Goal: Transaction & Acquisition: Purchase product/service

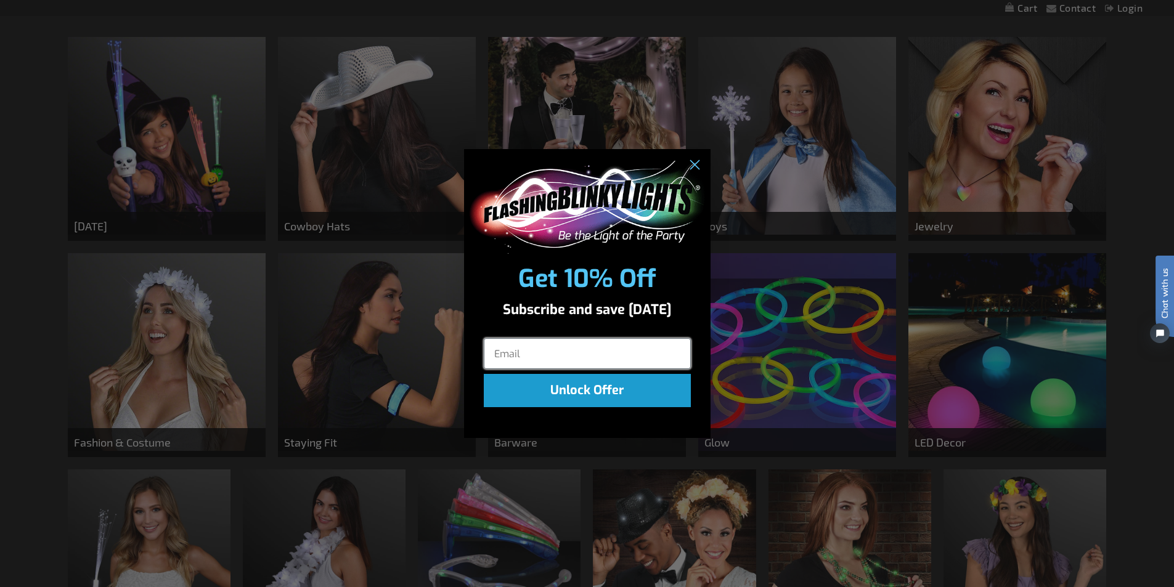
scroll to position [554, 0]
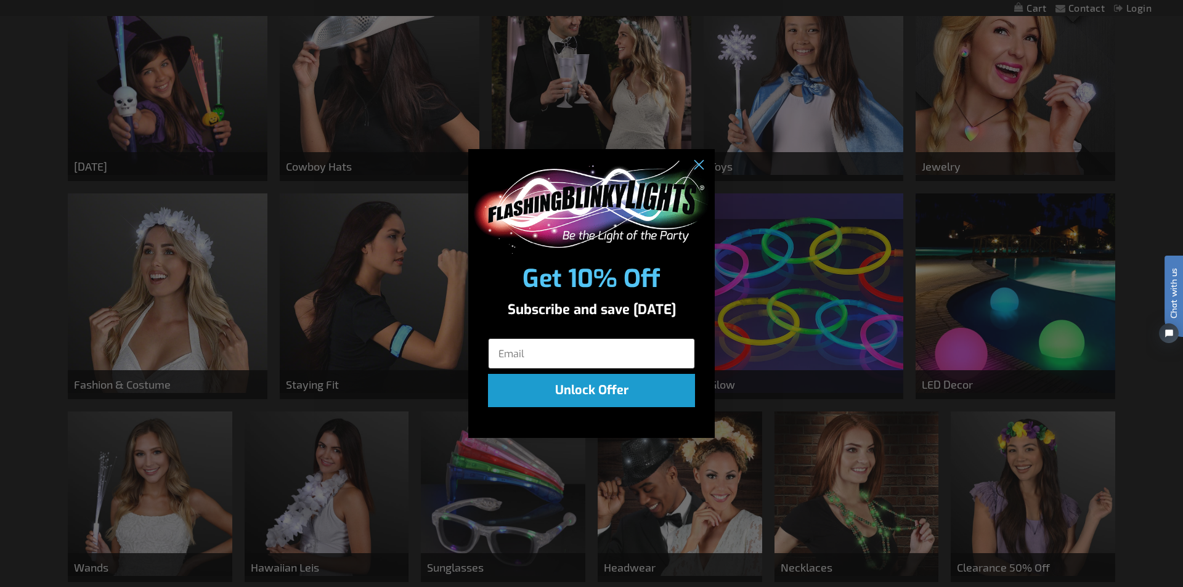
click at [555, 347] on input "Email" at bounding box center [591, 353] width 207 height 31
type input "[EMAIL_ADDRESS][DOMAIN_NAME]"
click at [588, 391] on button "Unlock Offer" at bounding box center [591, 390] width 207 height 33
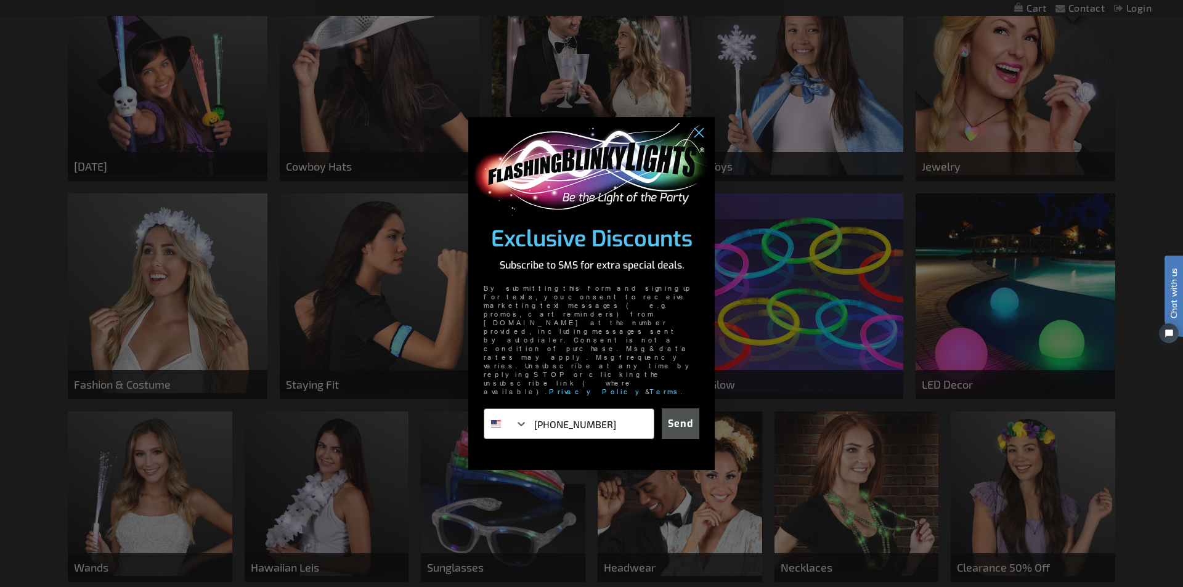
type input "937-417-4963"
click at [681, 408] on button "Send" at bounding box center [681, 423] width 38 height 31
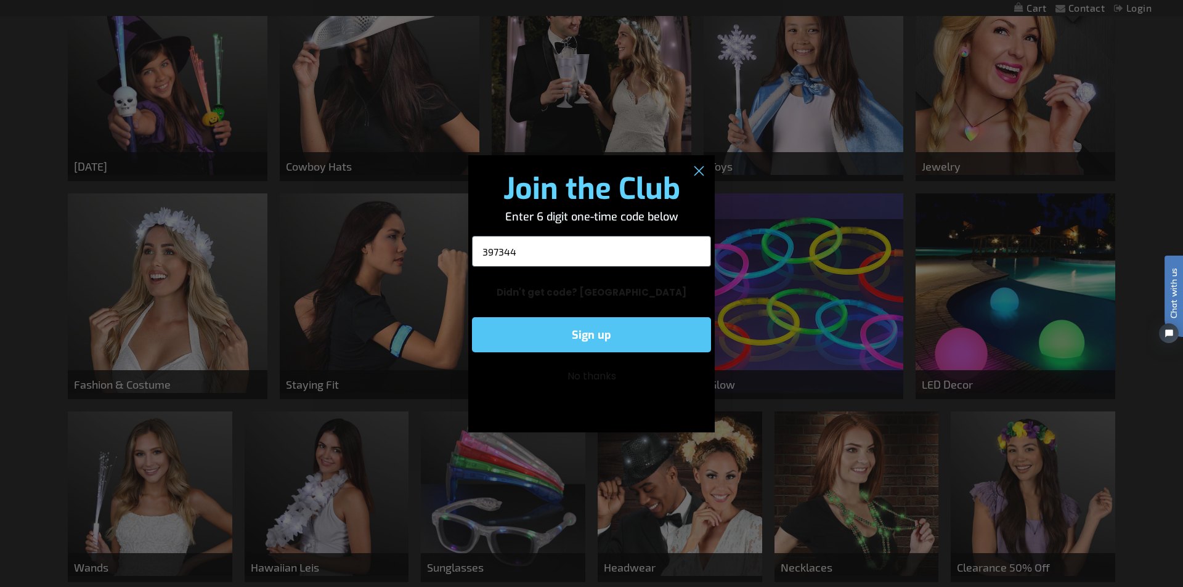
type input "397344"
click at [581, 337] on button "Sign up" at bounding box center [591, 334] width 239 height 35
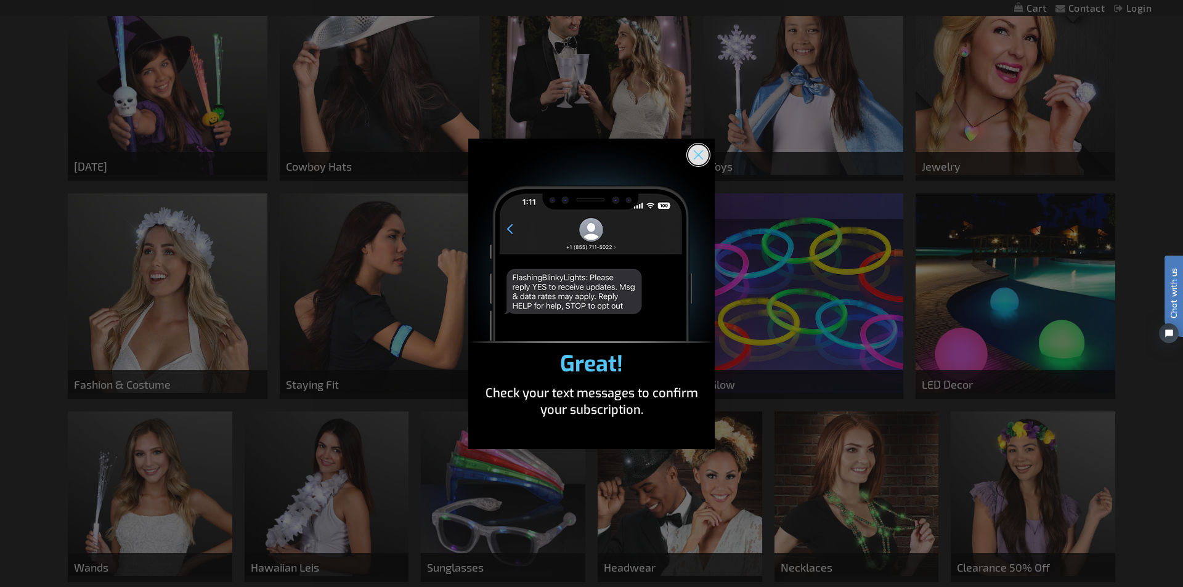
click at [693, 153] on circle "Close dialog" at bounding box center [698, 154] width 20 height 20
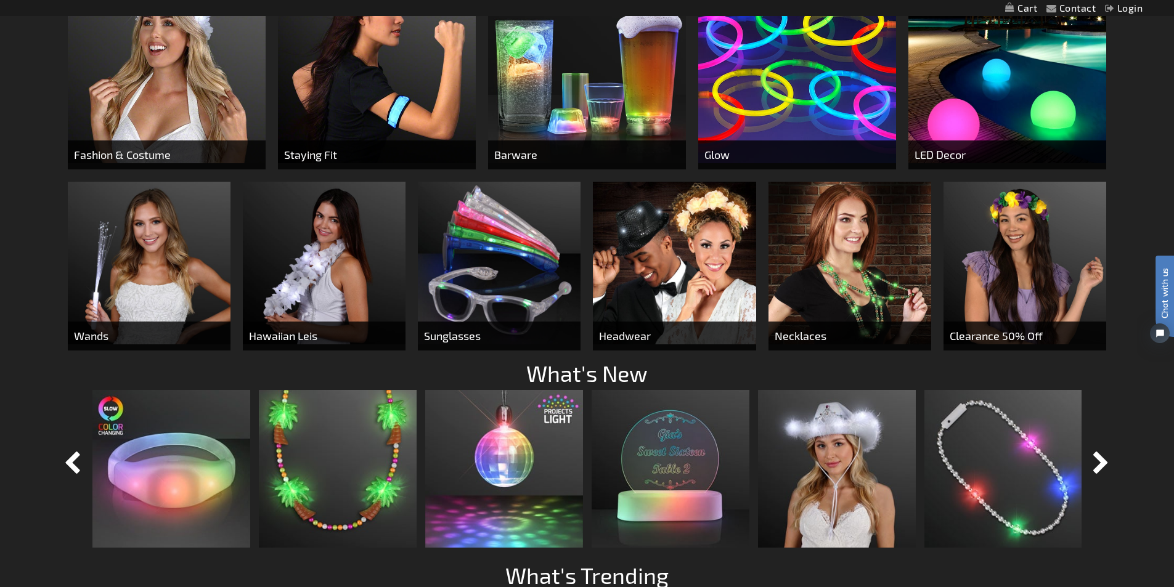
scroll to position [801, 0]
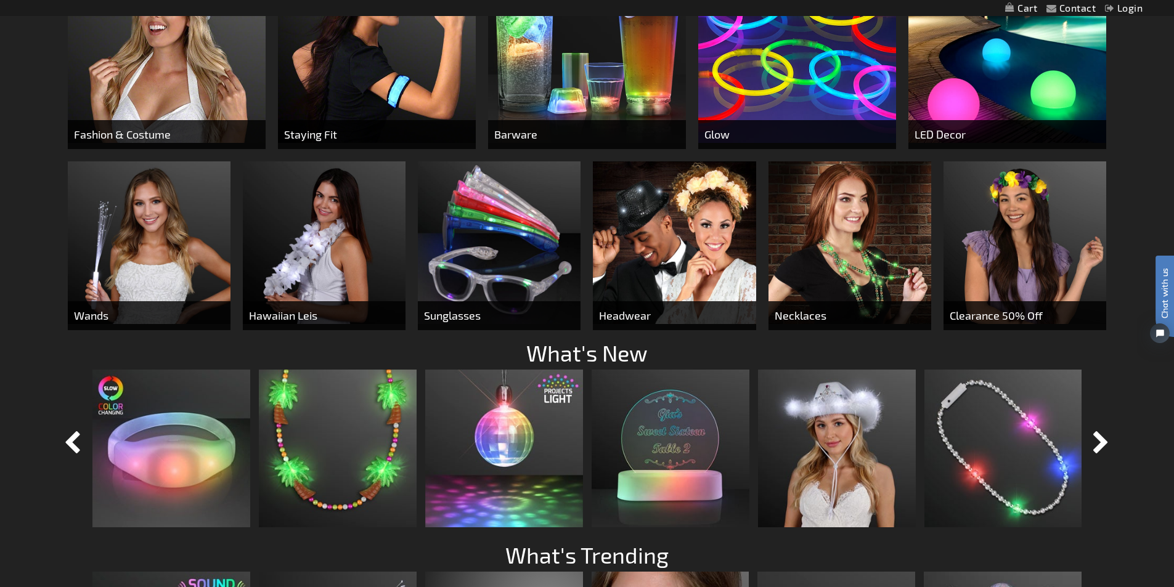
click at [1023, 266] on img at bounding box center [1024, 242] width 163 height 163
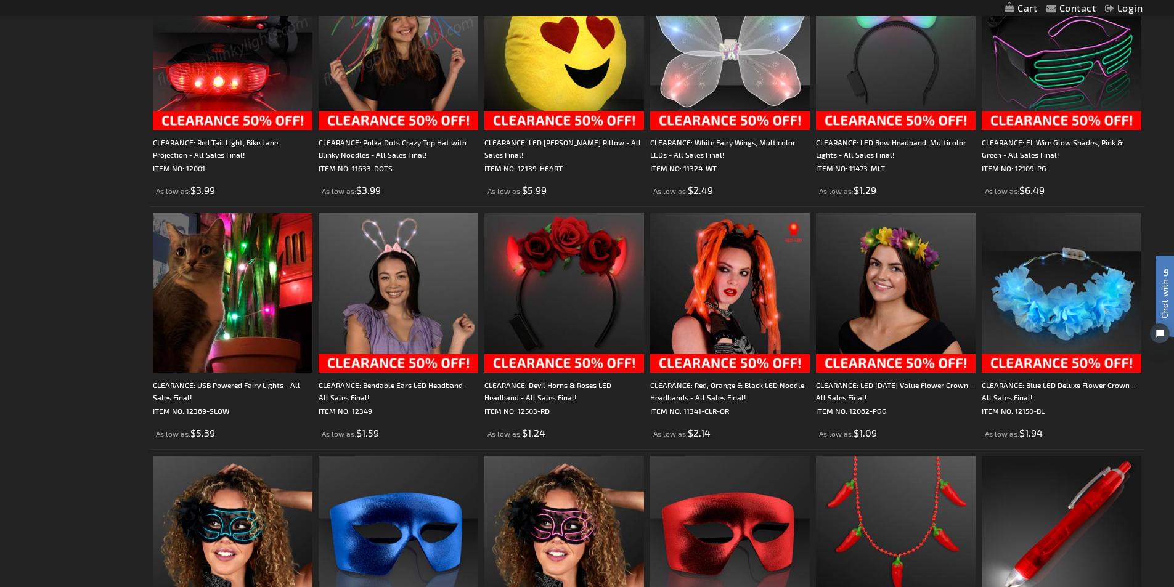
scroll to position [801, 0]
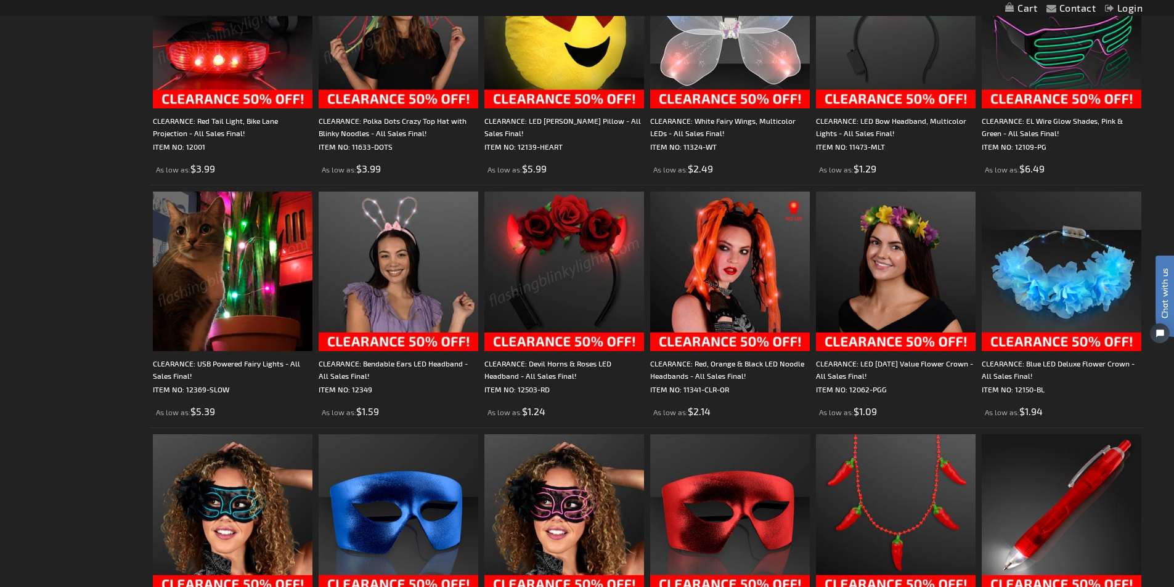
click at [570, 284] on img at bounding box center [564, 272] width 160 height 160
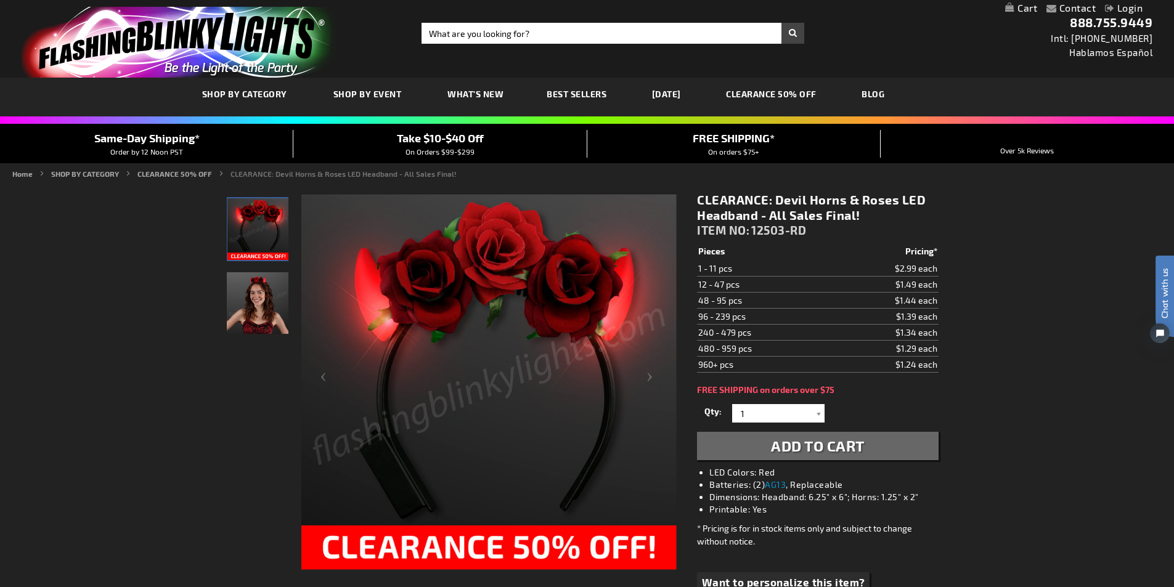
click at [810, 449] on span "Add to Cart" at bounding box center [818, 446] width 94 height 18
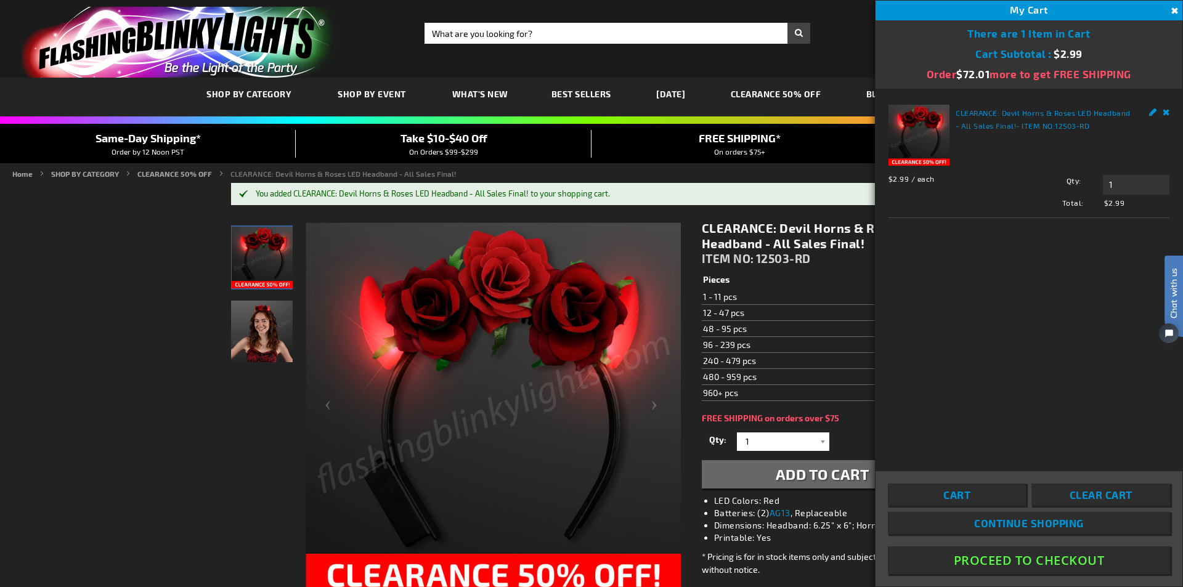
click at [1173, 8] on button "Close" at bounding box center [1173, 11] width 14 height 14
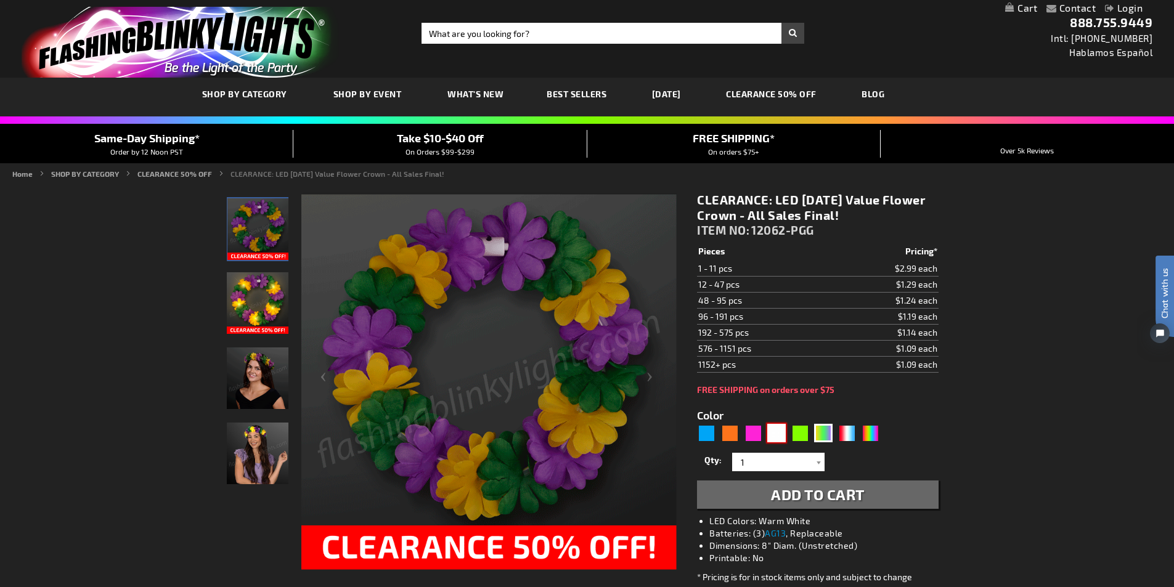
click at [768, 437] on div "White" at bounding box center [776, 433] width 18 height 18
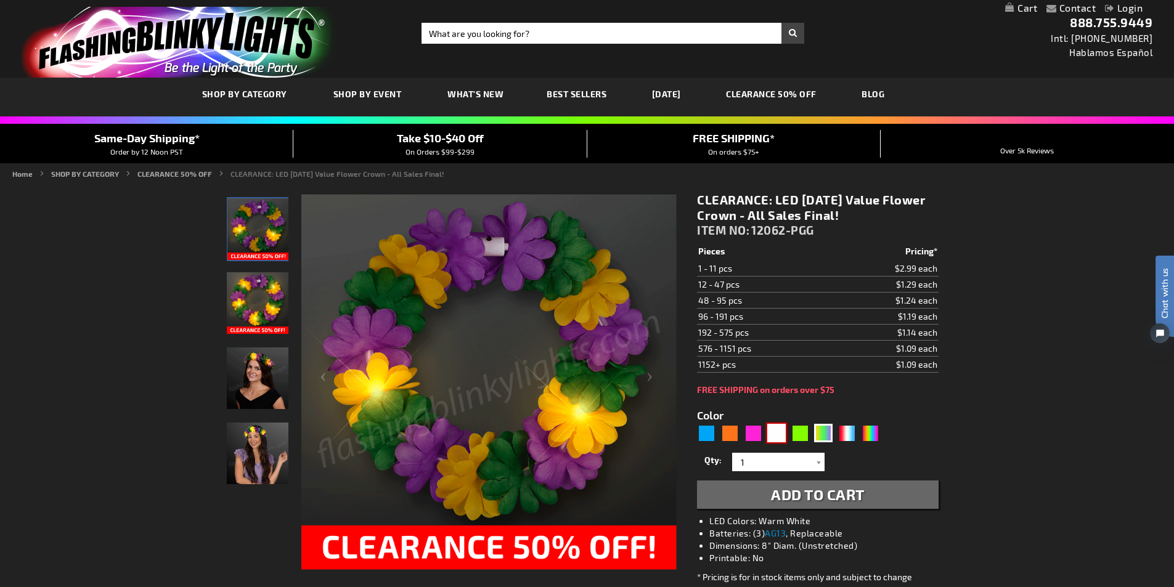
type input "5646"
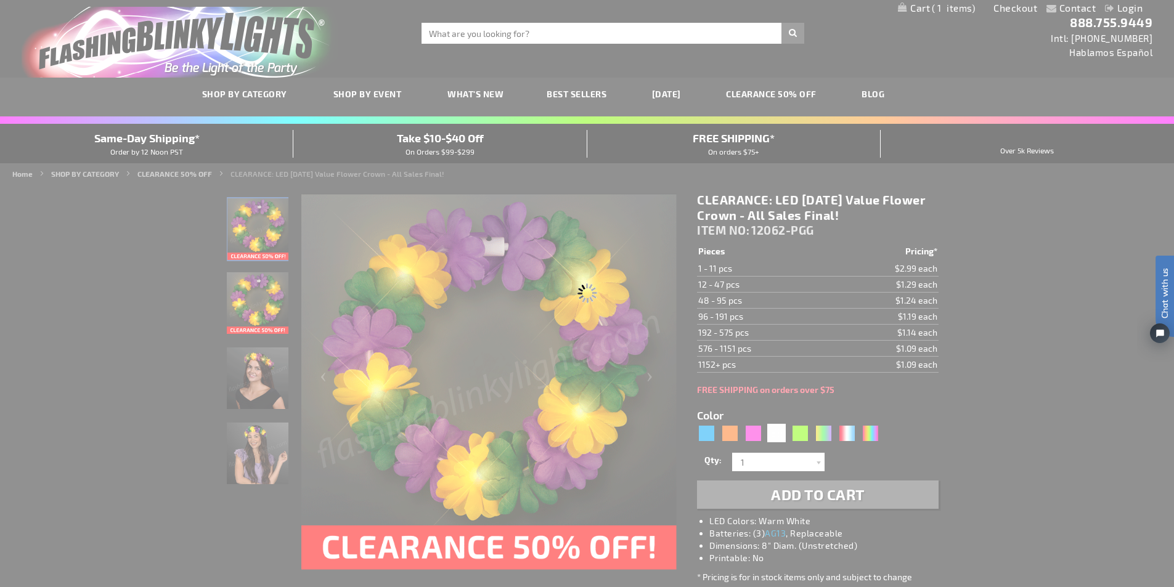
type input "12062-WT"
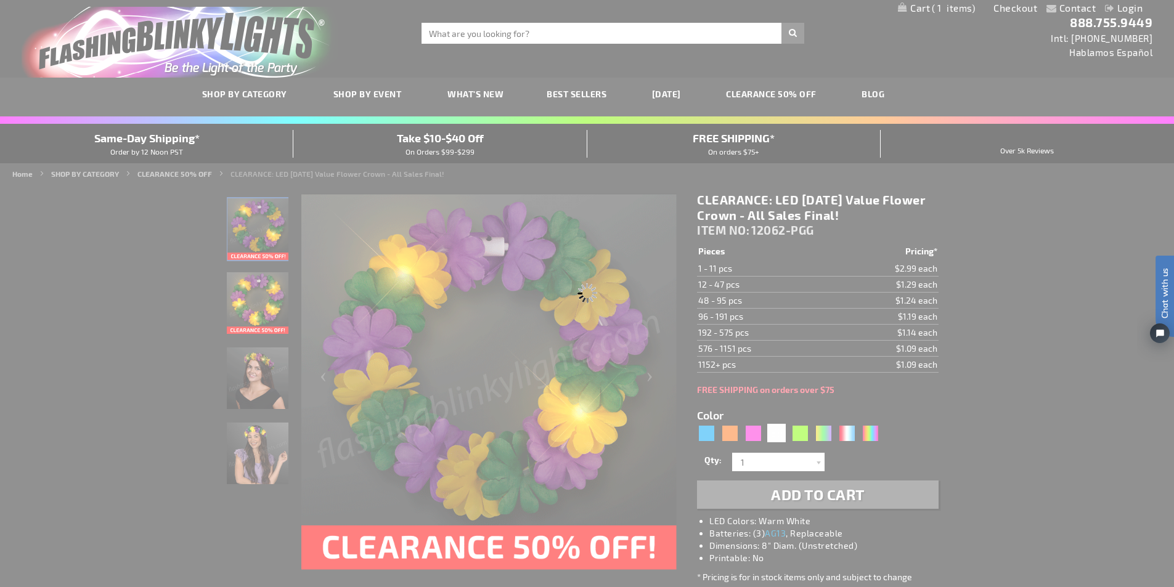
type input "Customize - White Light Flower Headbands, LED Festival Fashion - ITEM NO: 12062…"
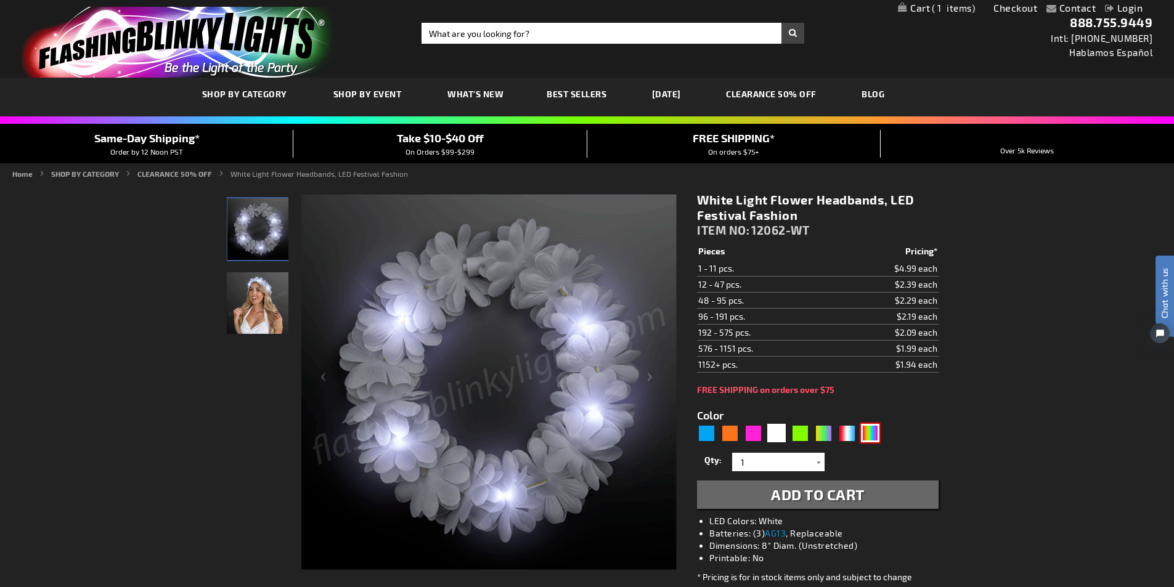
click at [872, 432] on div "Multicolor" at bounding box center [870, 433] width 18 height 18
type input "5659"
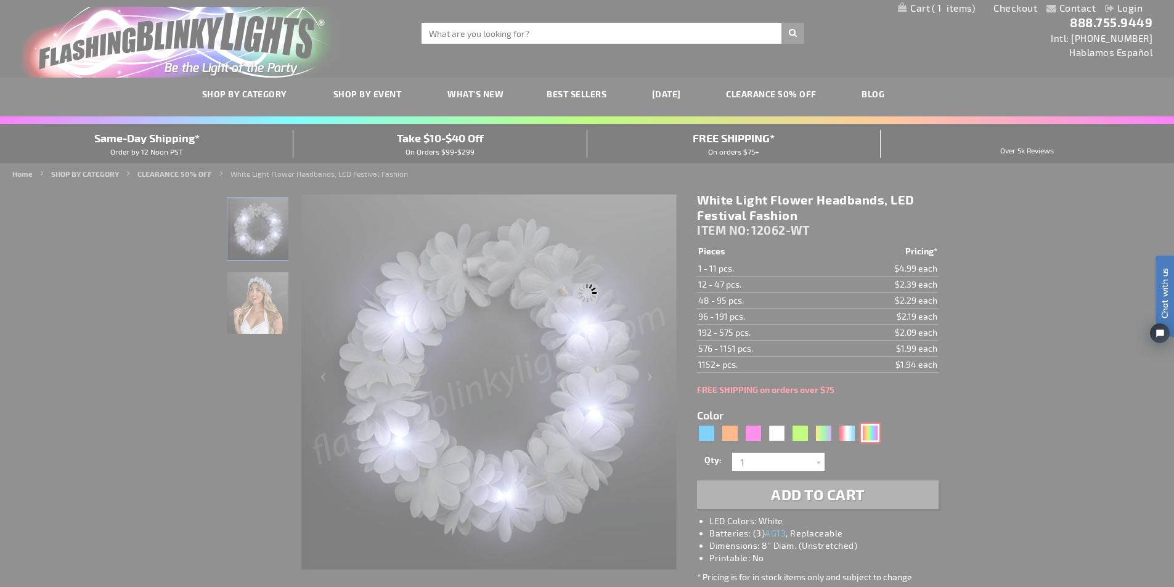
type input "12062-RNBW"
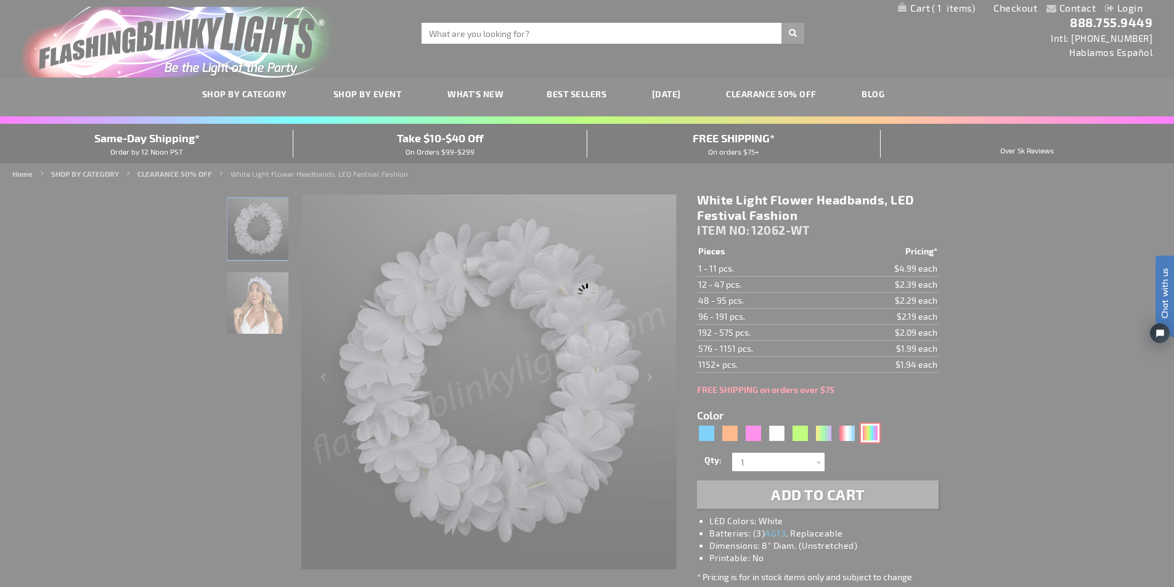
type input "Customize - LED Rainbow Flower Crowns, Stretch Headband - ITEM NO: 12062-RNBW"
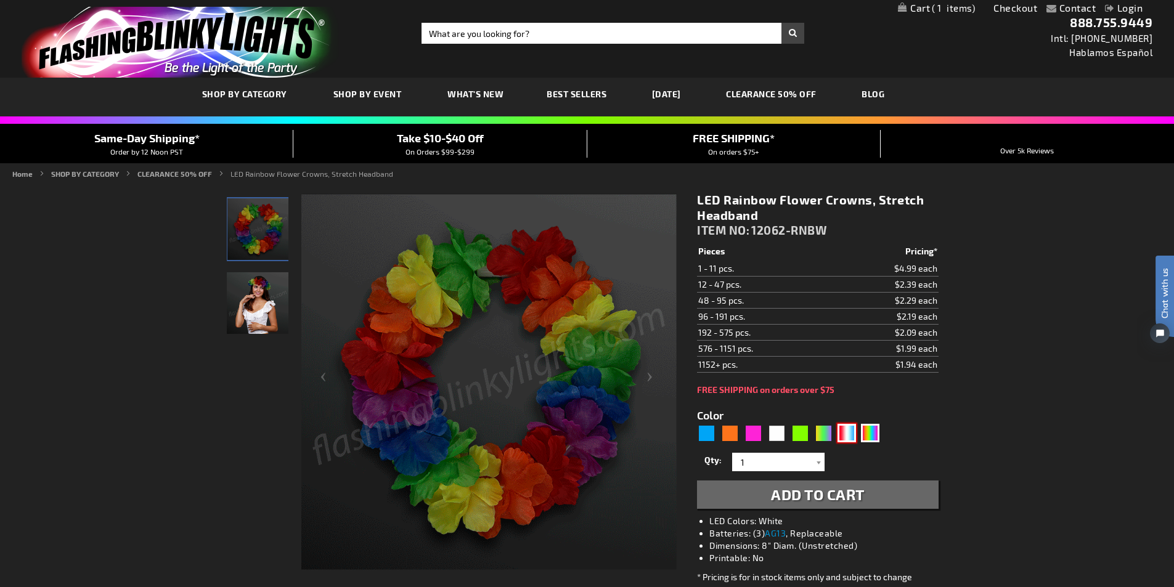
click at [850, 434] on div "RWB" at bounding box center [846, 433] width 18 height 18
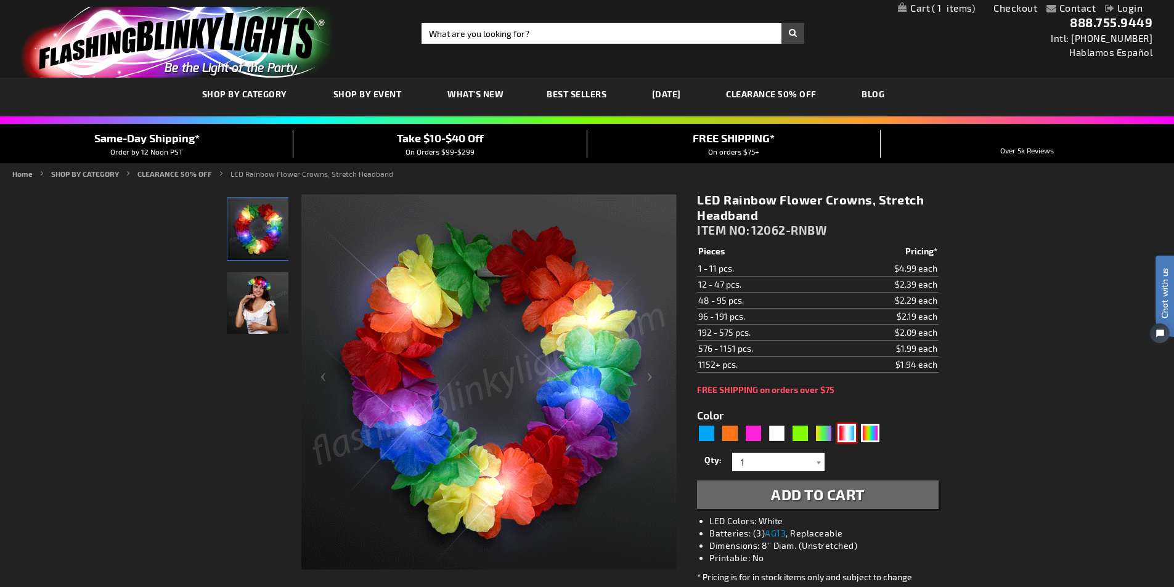
type input "5643"
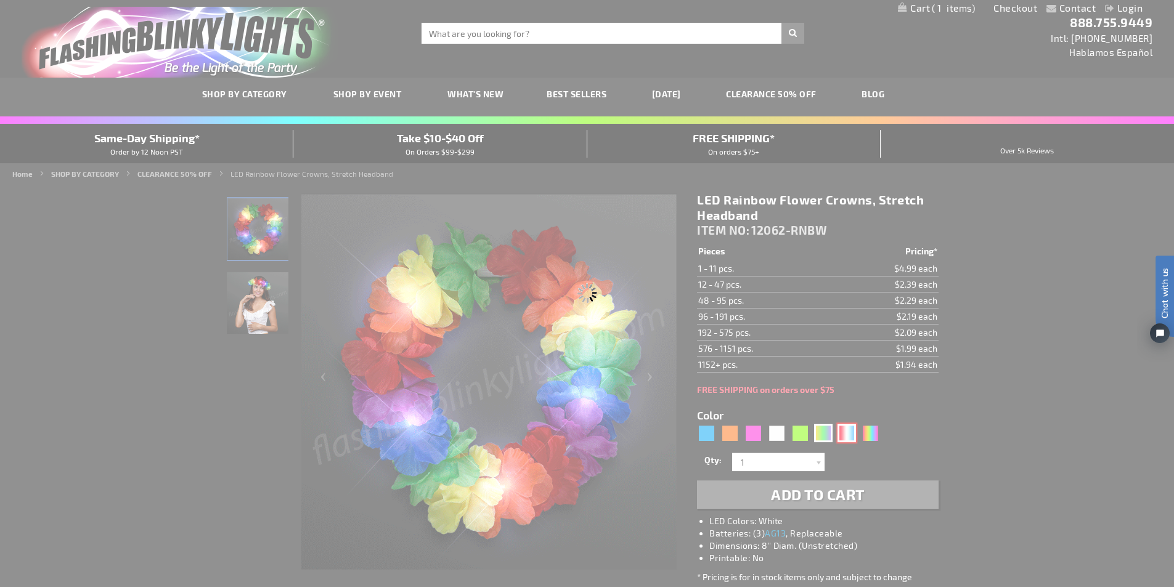
type input "12062-RWB"
type input "Customize - Light Up Red White &amp; Blue Stretch Flower Crown - ITEM NO: 12062…"
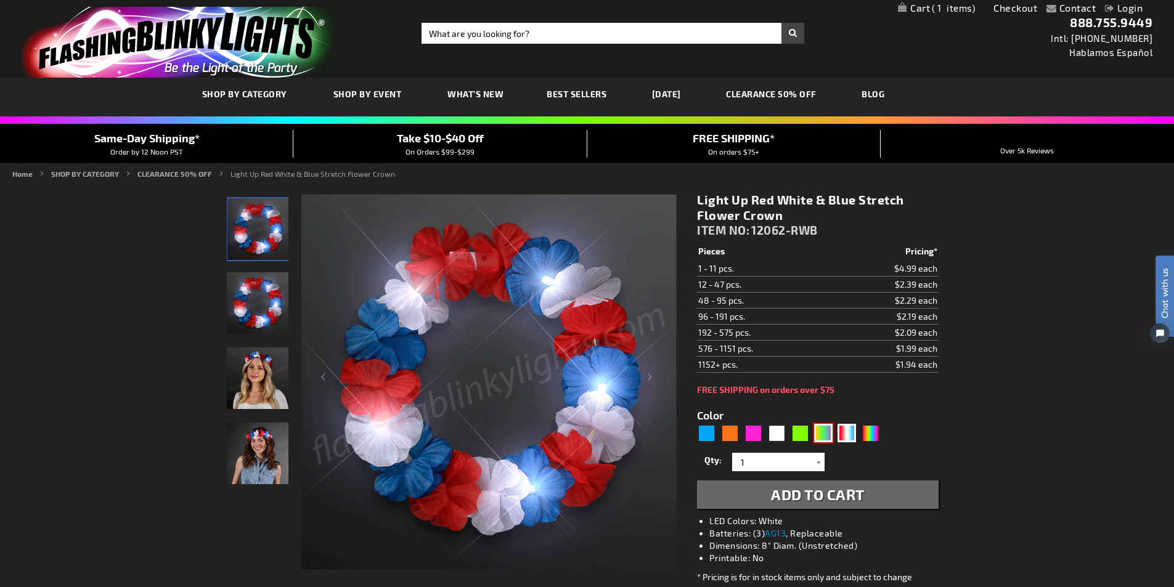
click at [822, 436] on div "PGG" at bounding box center [823, 433] width 18 height 18
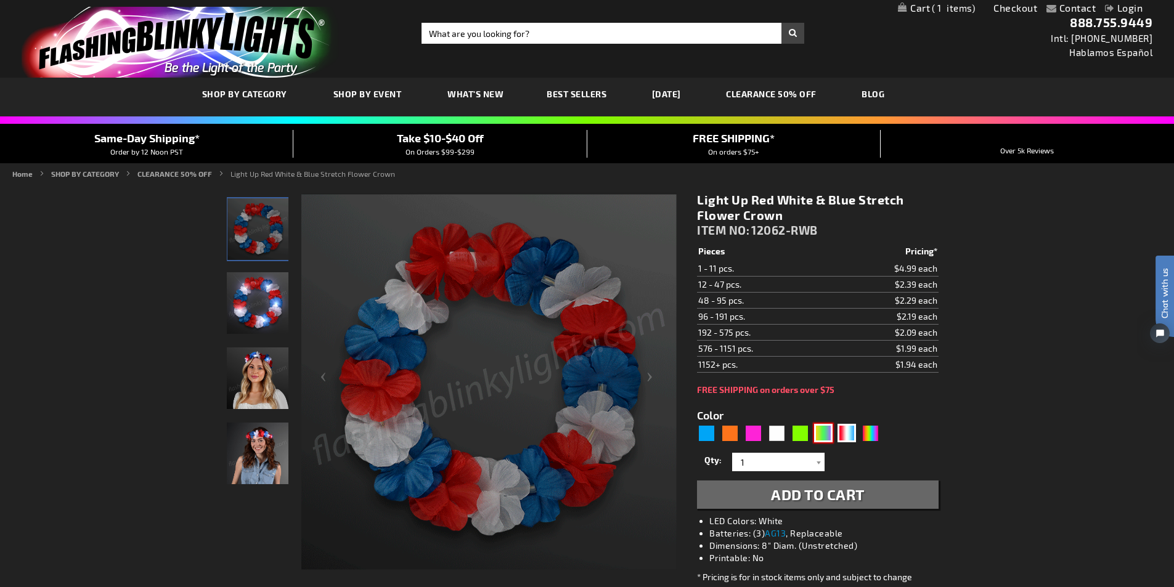
type input "5638"
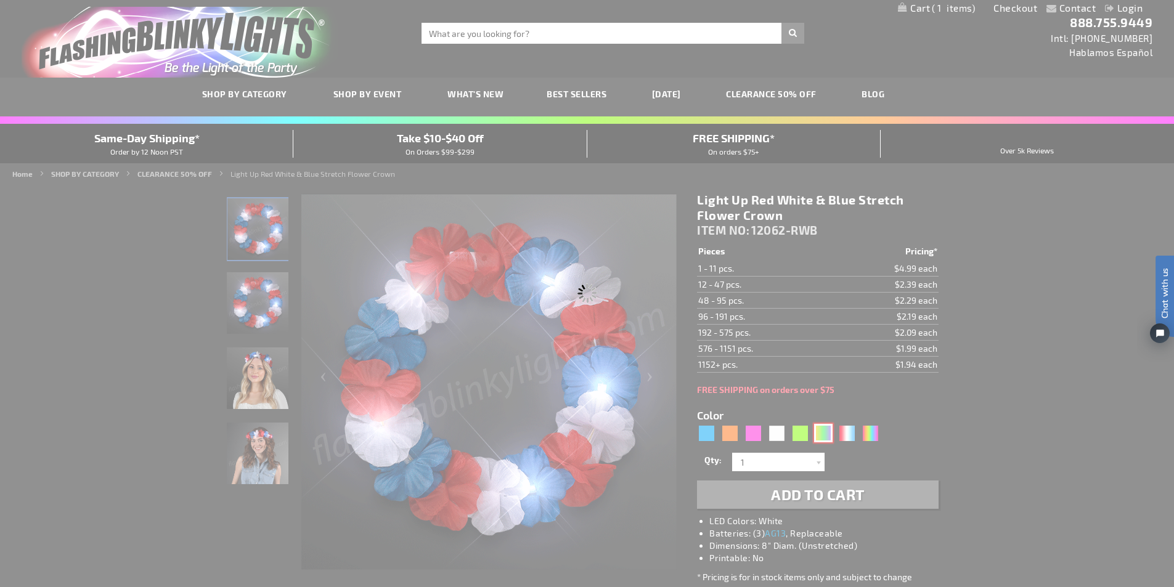
type input "12062-PGG"
type input "Customize - CLEARANCE: LED Mardi Gras Value Flower Crown - All Sales Final! - I…"
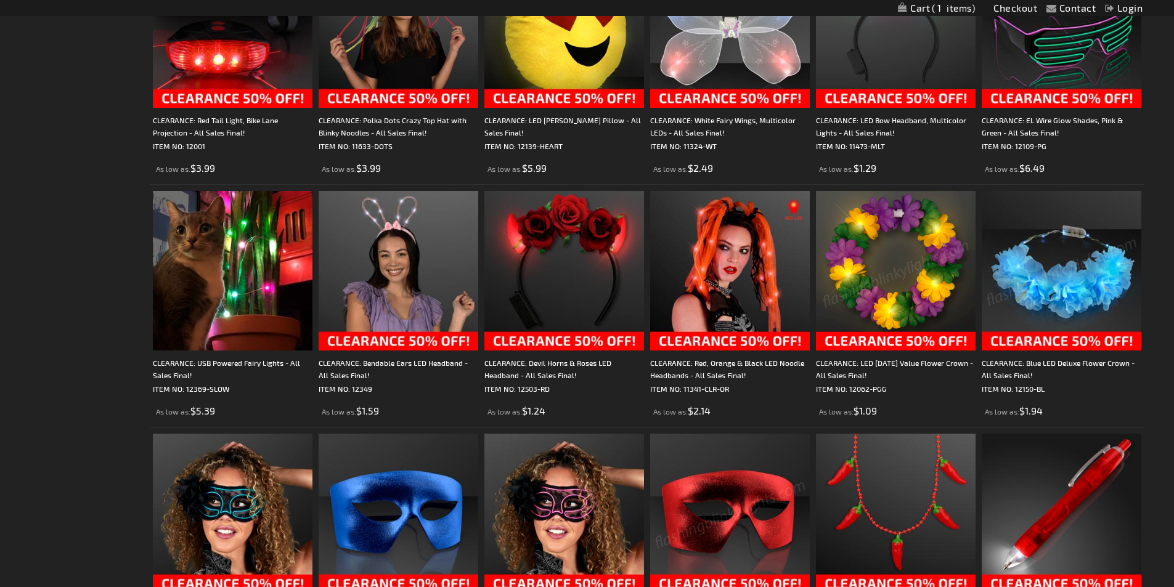
click at [1065, 296] on img at bounding box center [1061, 271] width 160 height 160
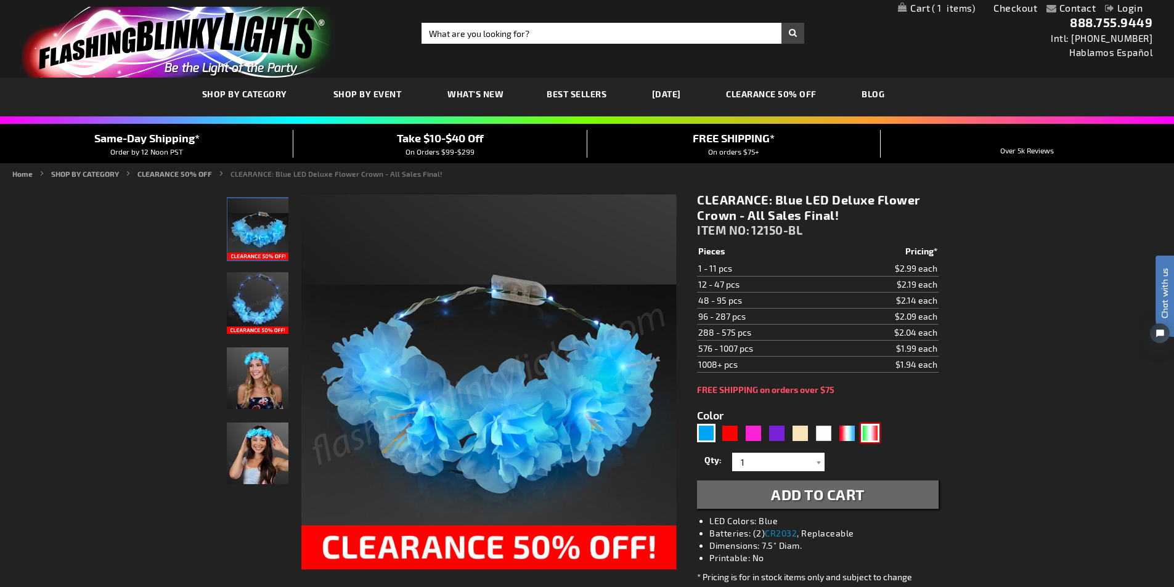
click at [869, 435] on div "Green, White, Red" at bounding box center [870, 433] width 18 height 18
type input "5746"
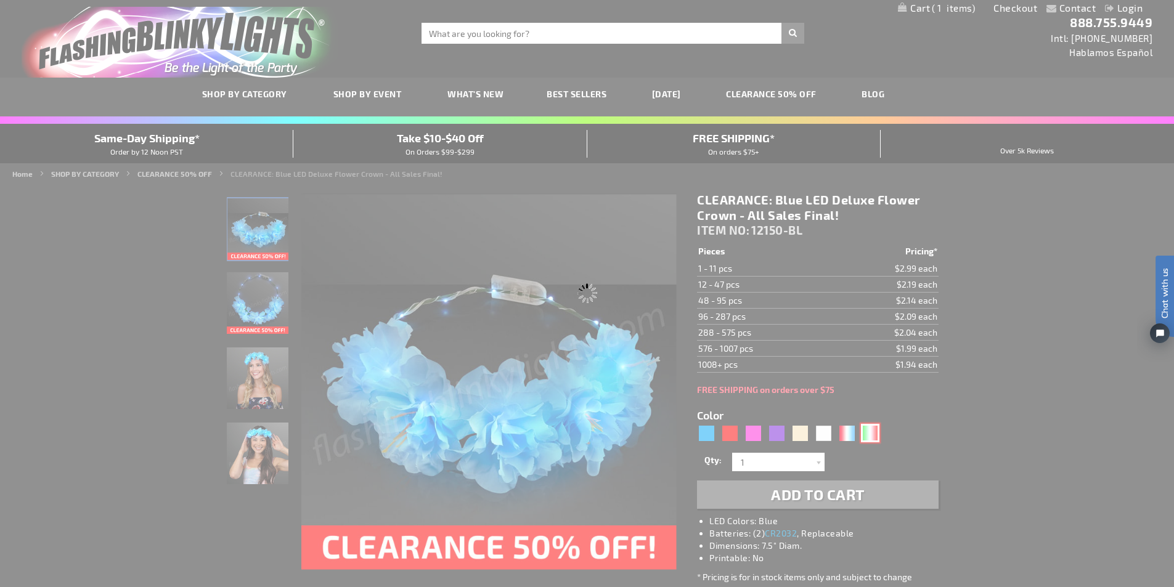
type input "12150-GWR"
type input "Customize - Holiday Headbands LED Flower Crown, Green White Red - ITEM NO: 1215…"
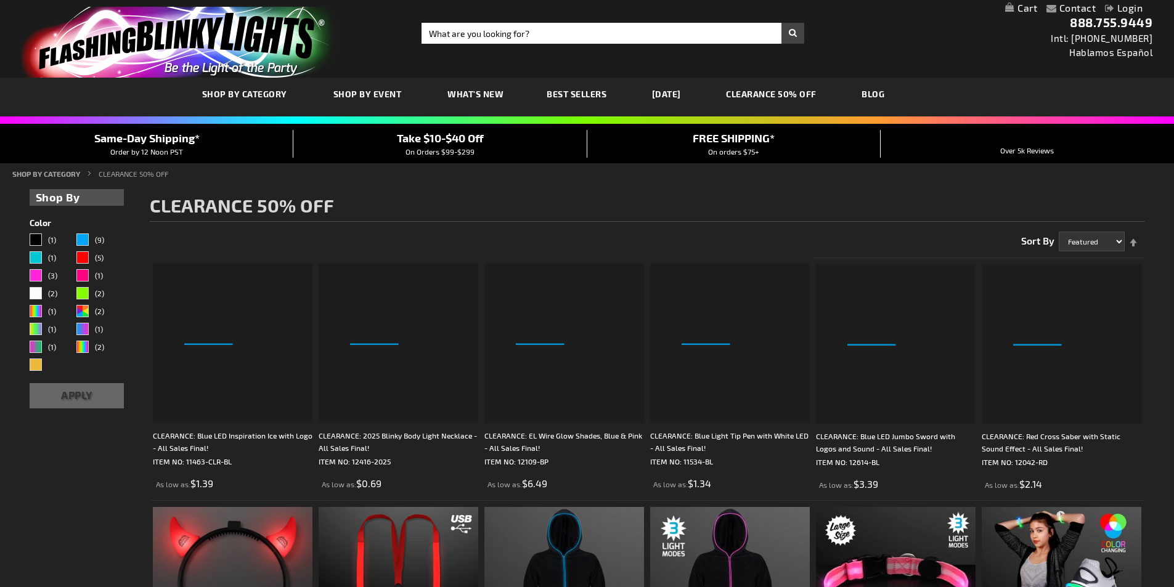
scroll to position [801, 0]
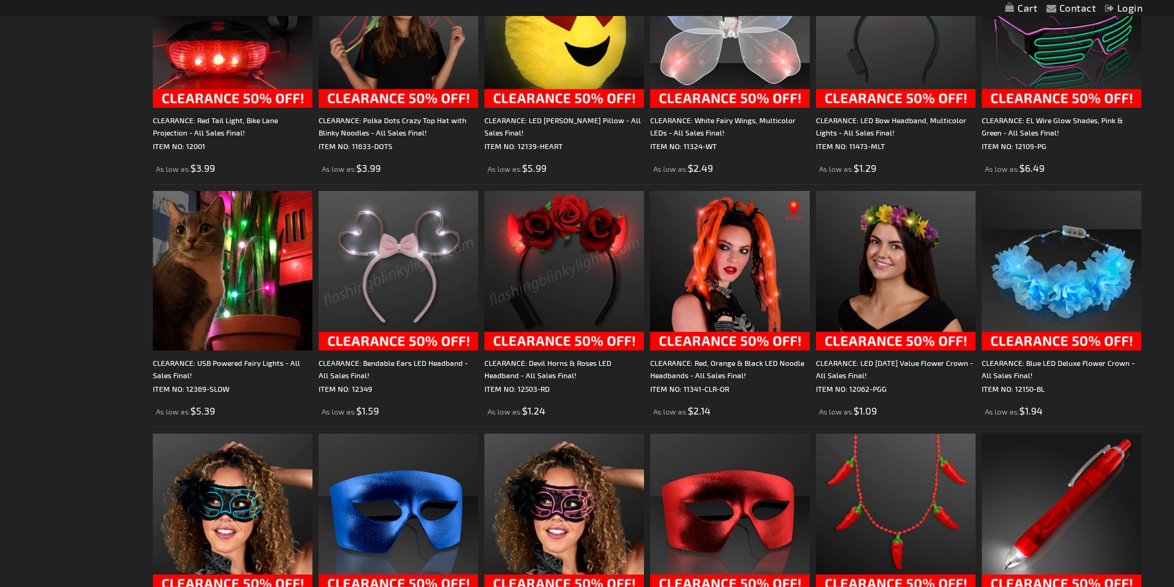
click at [911, 299] on img at bounding box center [896, 271] width 160 height 160
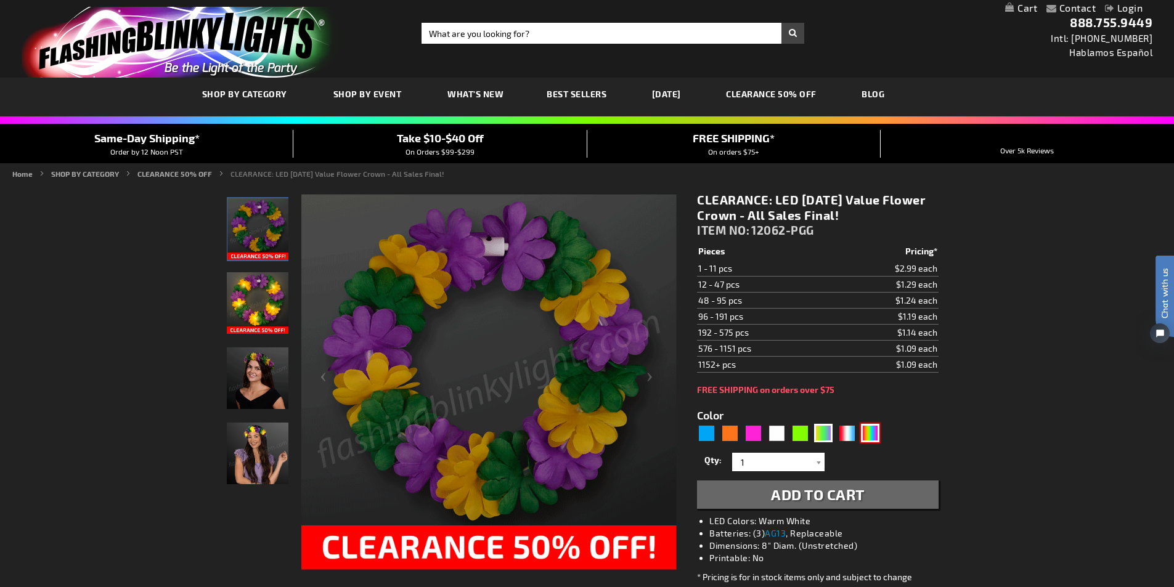
click at [870, 434] on div "Multicolor" at bounding box center [870, 433] width 18 height 18
type input "5659"
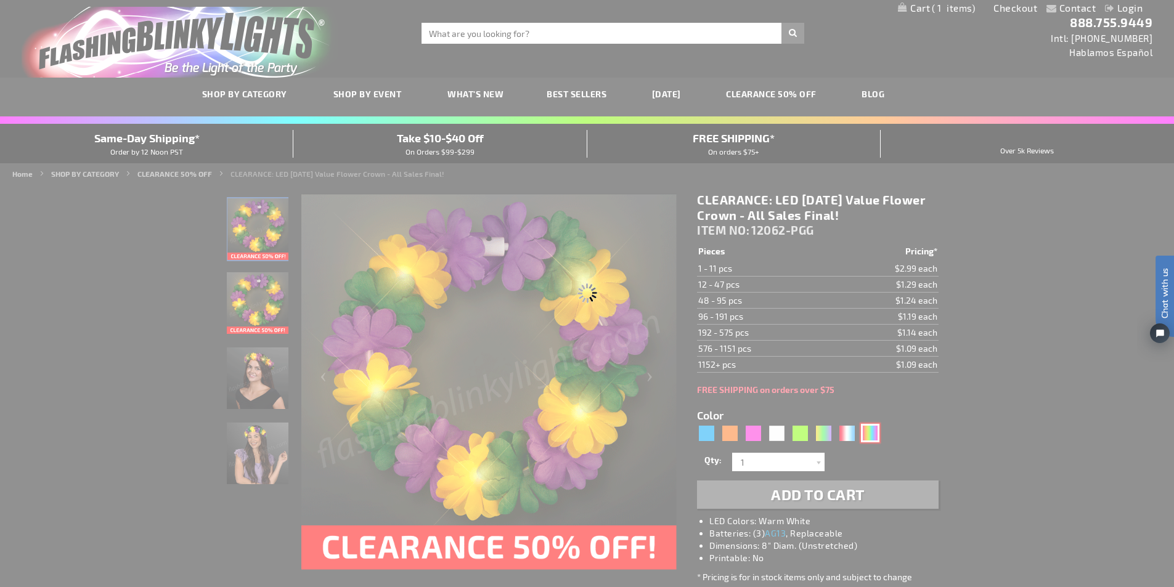
type input "12062-RNBW"
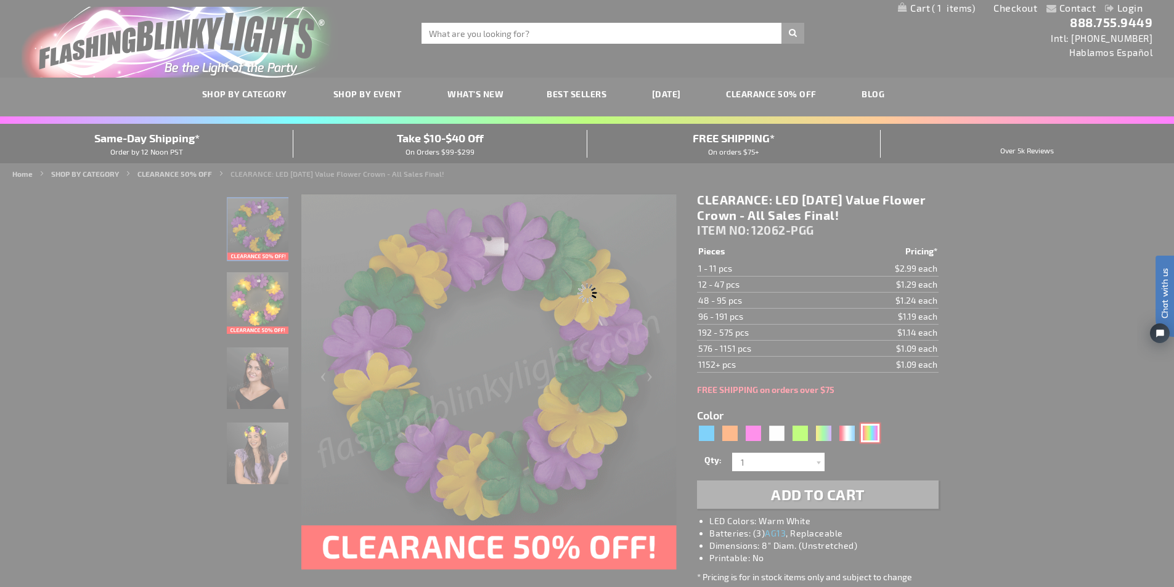
type input "Customize - LED Rainbow Flower Crowns, Stretch Headband - ITEM NO: 12062-RNBW"
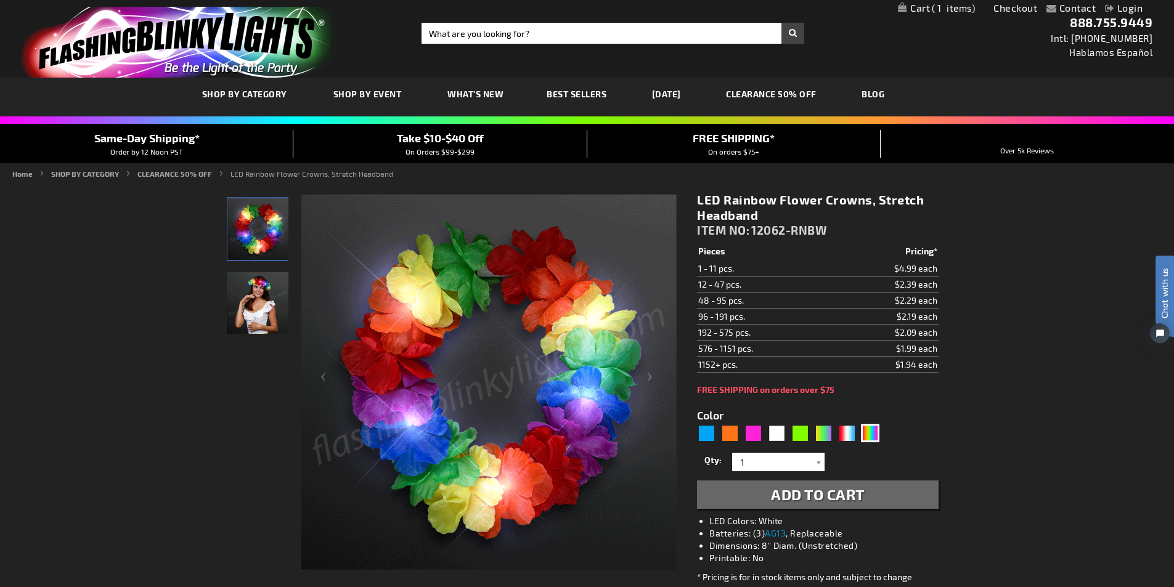
click at [809, 500] on span "Add to Cart" at bounding box center [818, 494] width 94 height 18
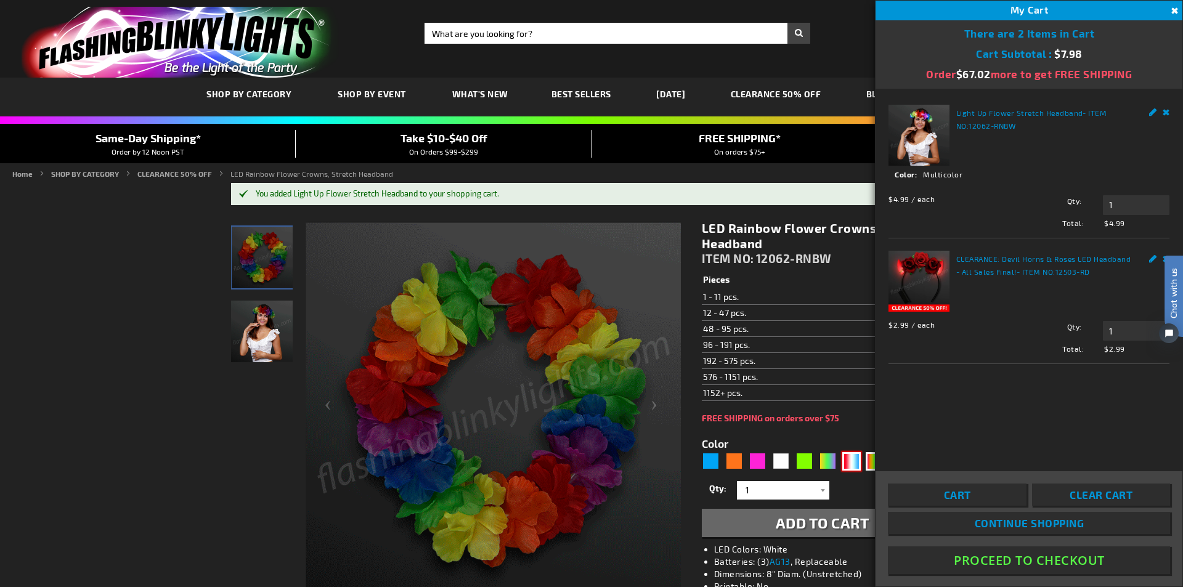
click at [851, 462] on div "RWB" at bounding box center [851, 461] width 18 height 18
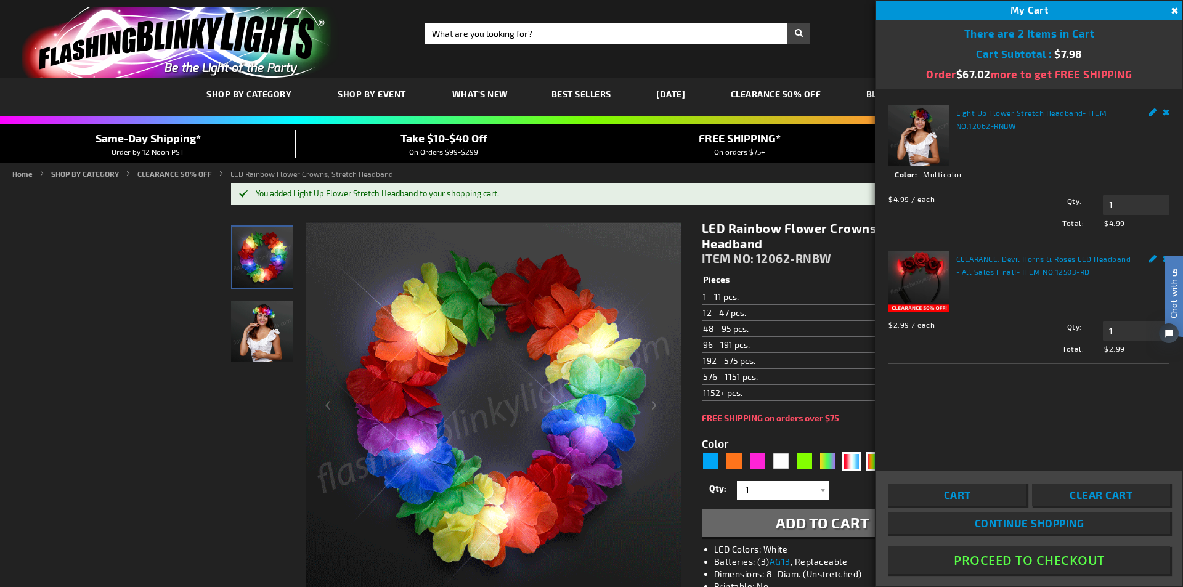
type input "5643"
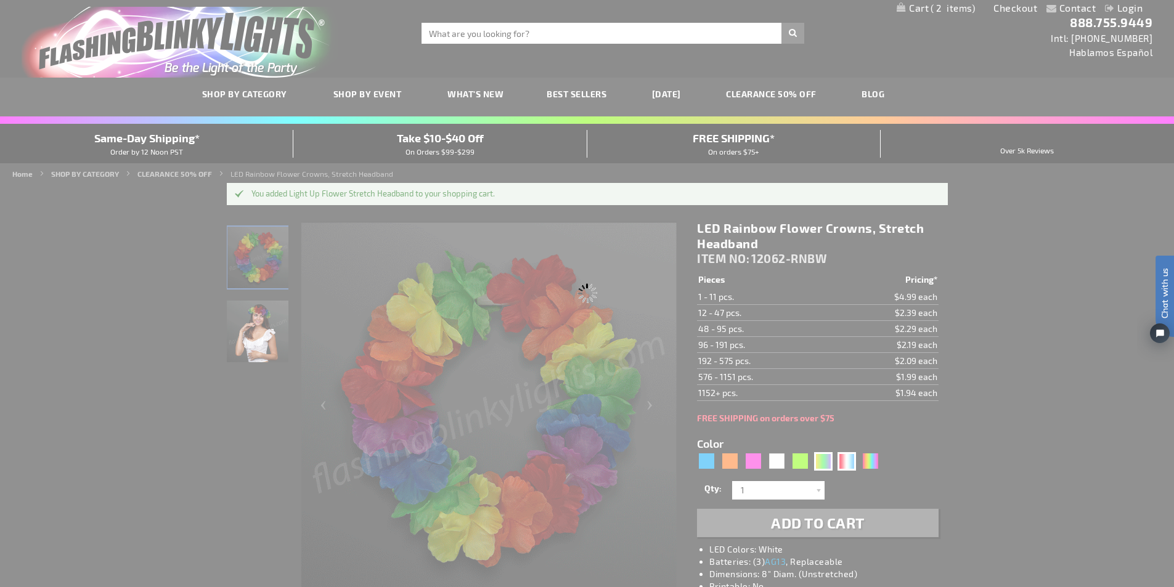
type input "12062-RWB"
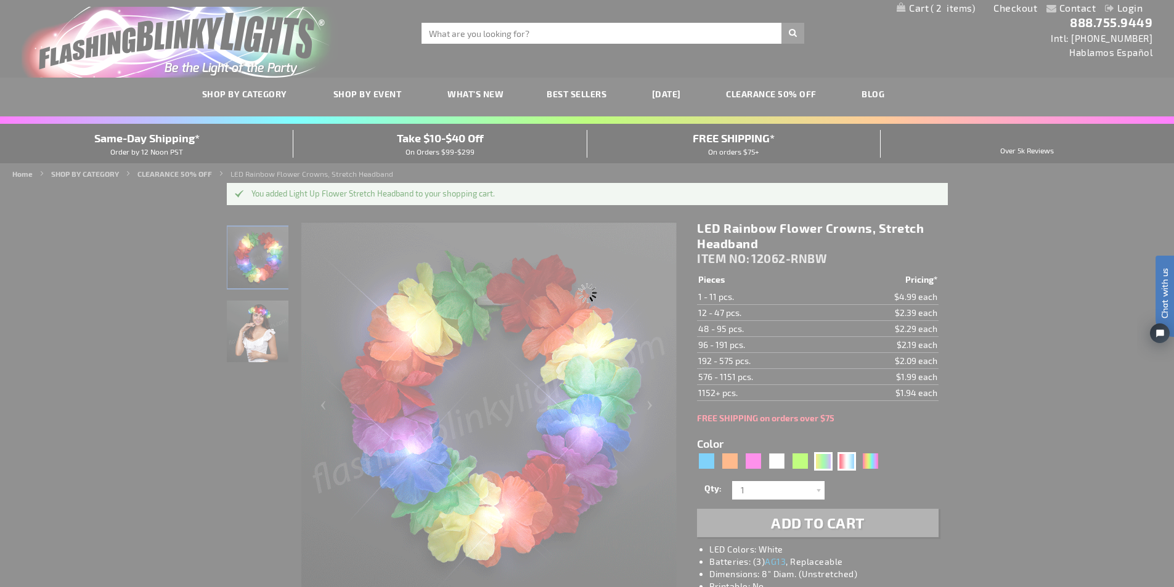
type input "Customize - Light Up Red White &amp; Blue Stretch Flower Crown - ITEM NO: 12062…"
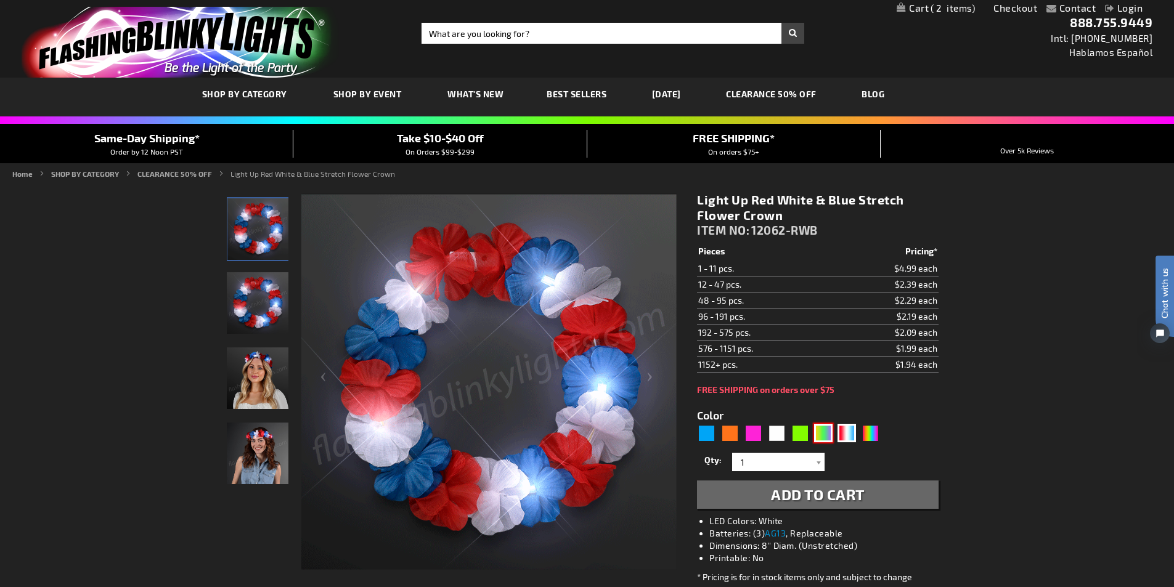
click at [825, 434] on div "PGG" at bounding box center [823, 433] width 18 height 18
type input "5638"
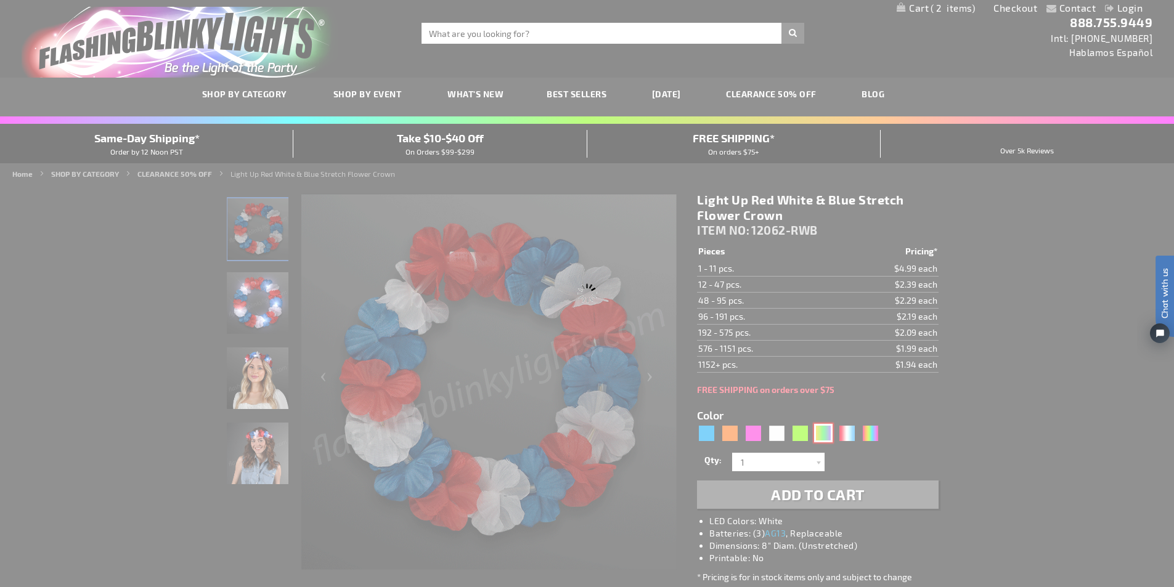
type input "12062-PGG"
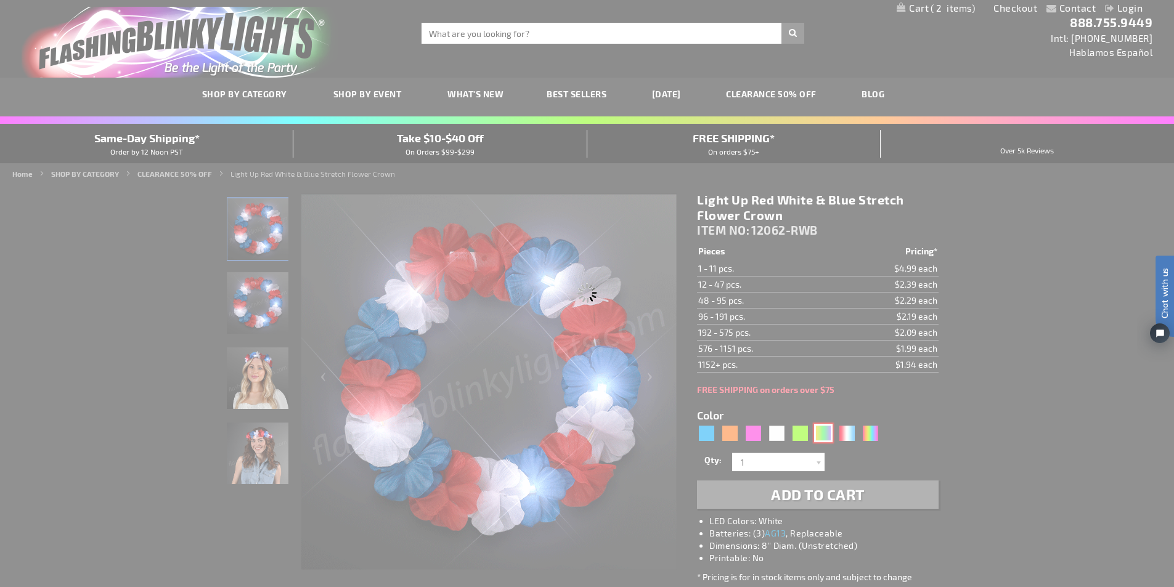
type input "Customize - CLEARANCE: LED Mardi Gras Value Flower Crown - All Sales Final! - I…"
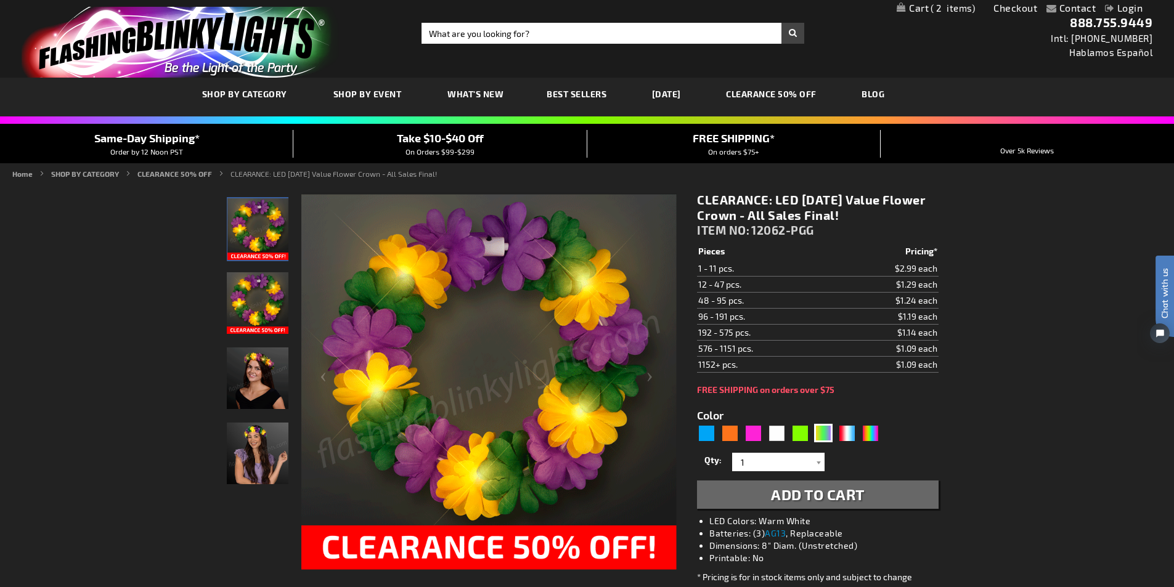
click at [801, 503] on button "Add to Cart" at bounding box center [817, 495] width 241 height 28
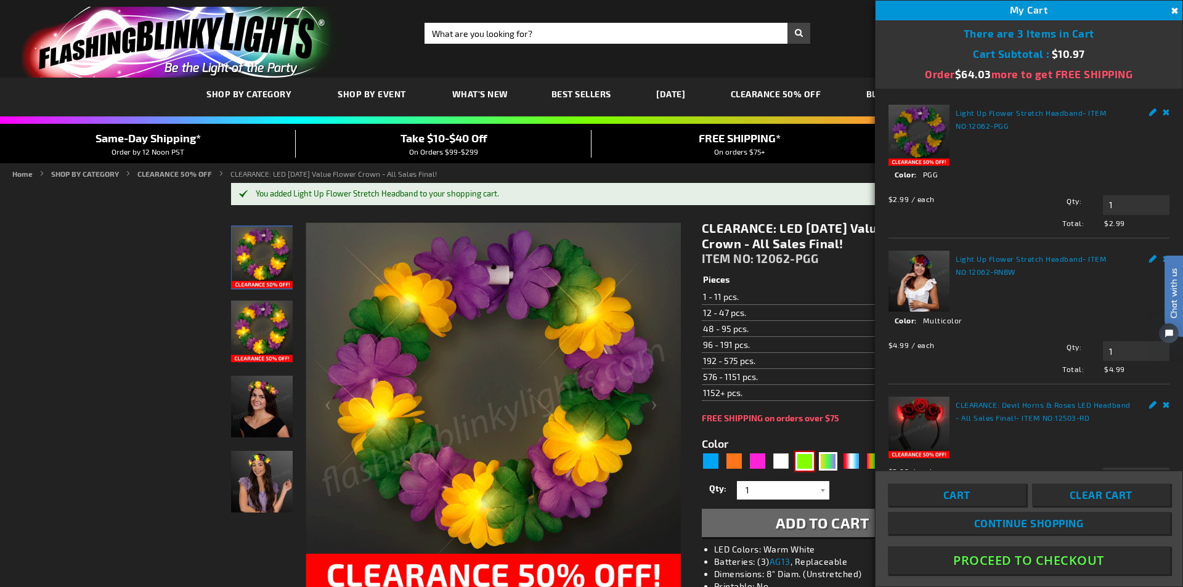
click at [800, 467] on div "Green" at bounding box center [804, 461] width 18 height 18
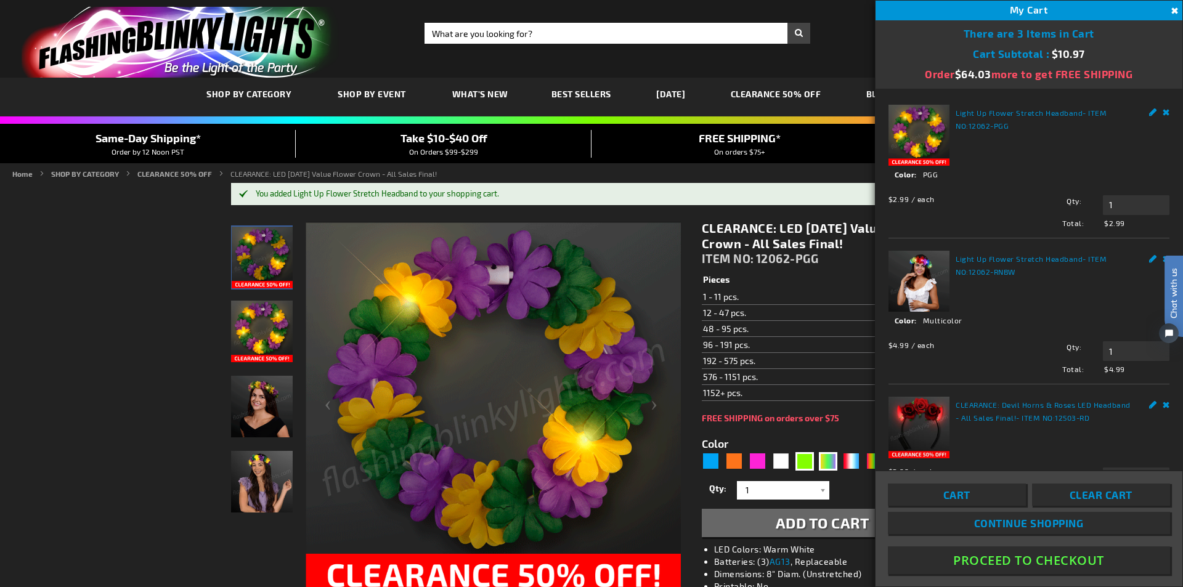
type input "5648"
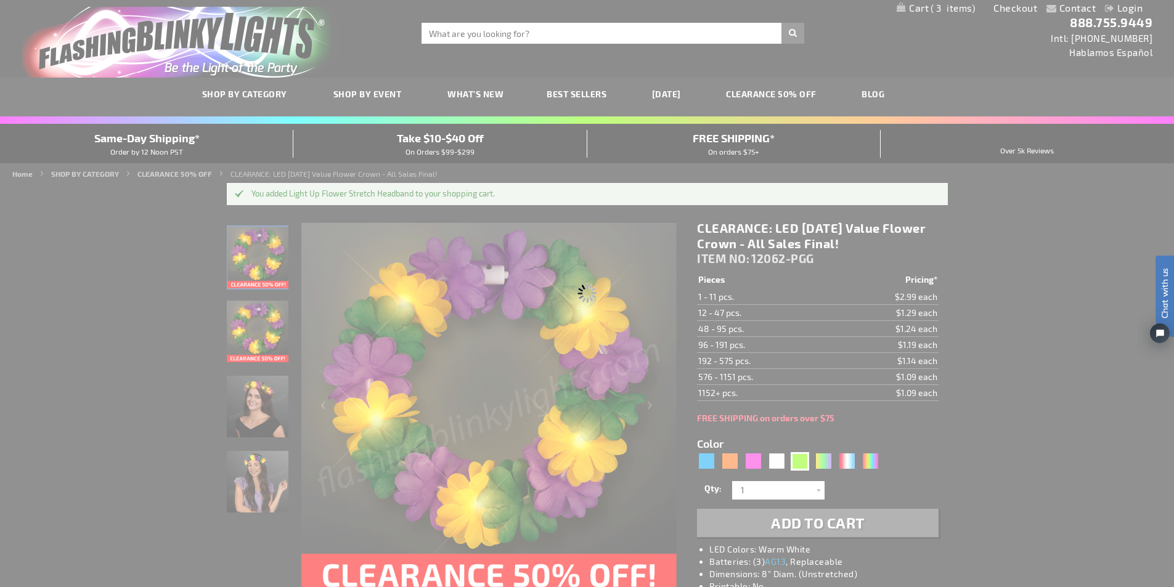
type input "12062-GN"
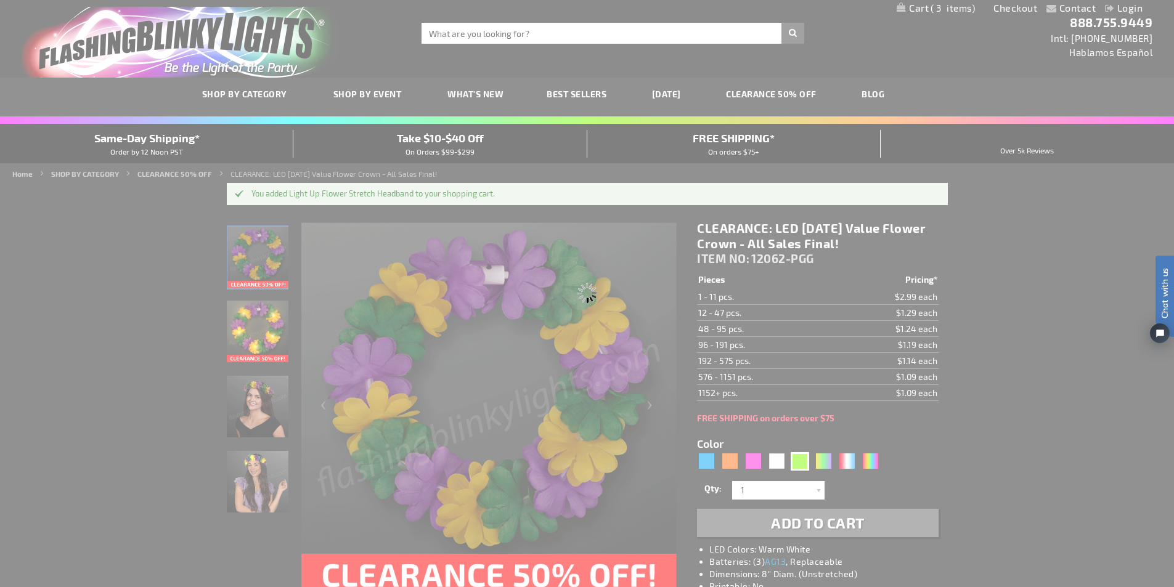
type input "Customize - Light Up Green Clover Flower Crown - ITEM NO: 12062-GN"
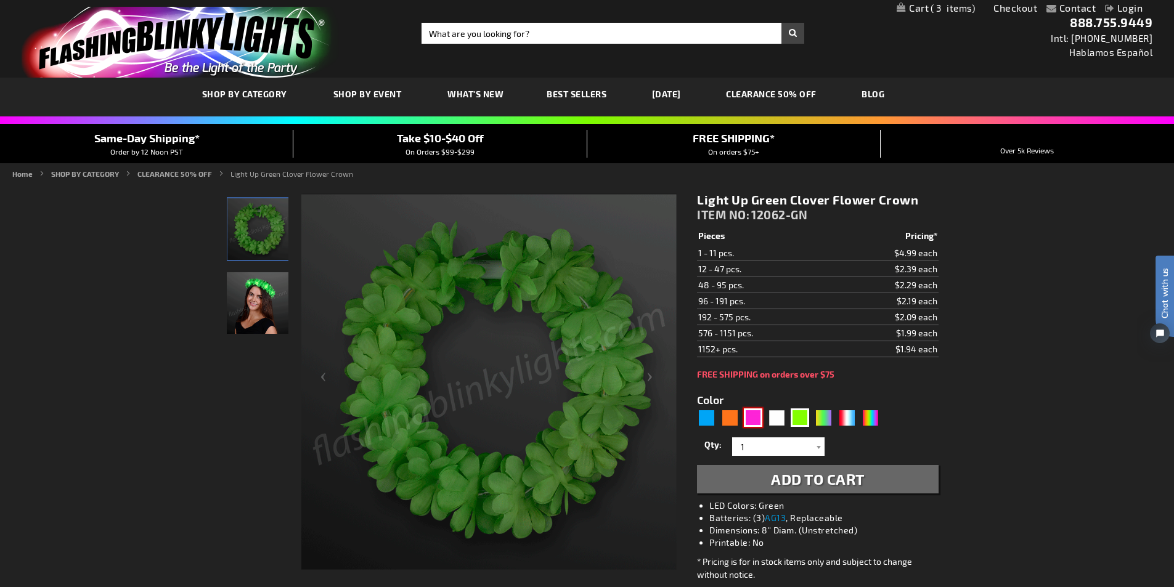
click at [754, 419] on div "Pink" at bounding box center [753, 417] width 18 height 18
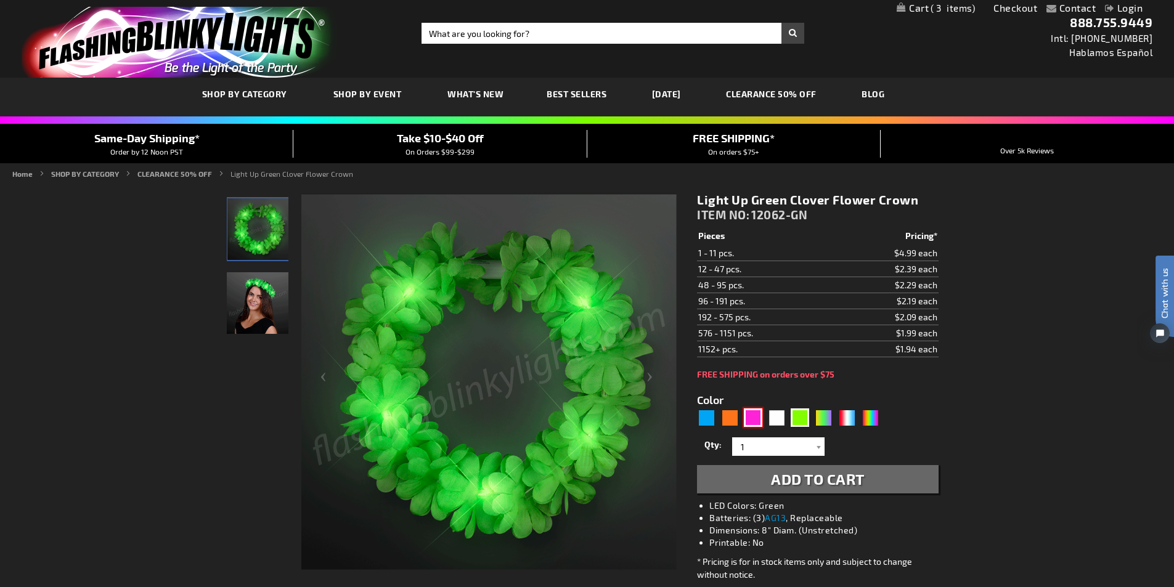
type input "5639"
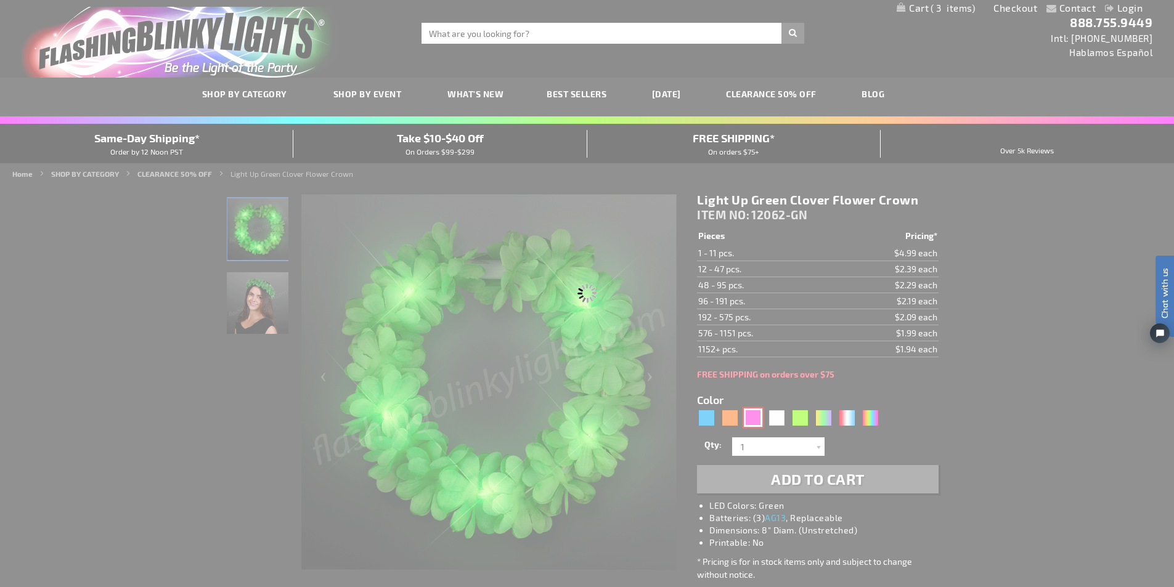
type input "12062-PK"
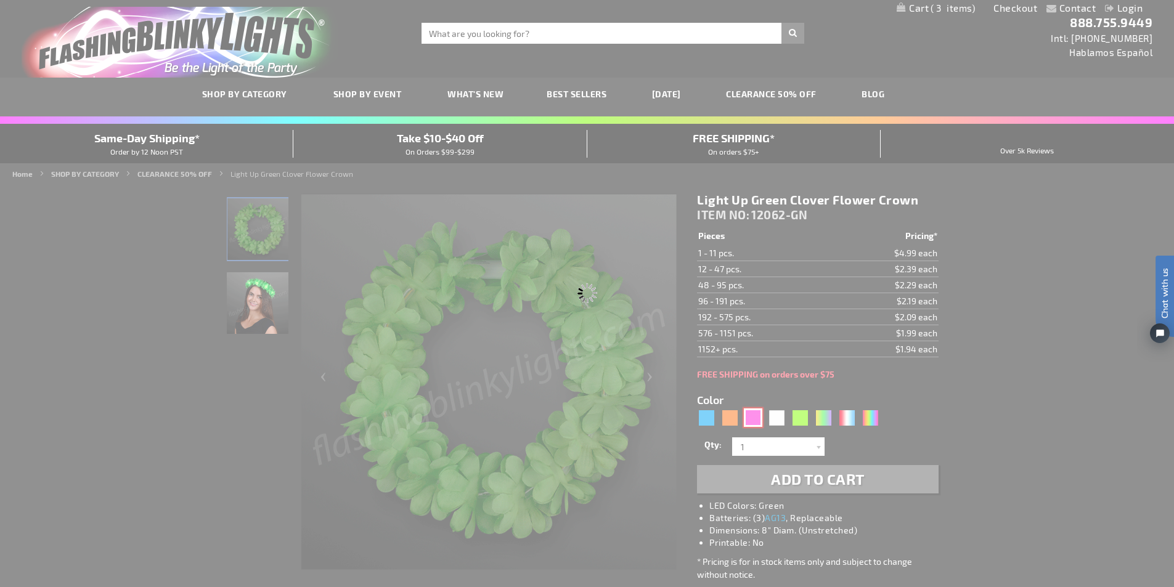
type input "Customize - Pink LED Flower Headbands, Light Up Festival Fashion - ITEM NO: 120…"
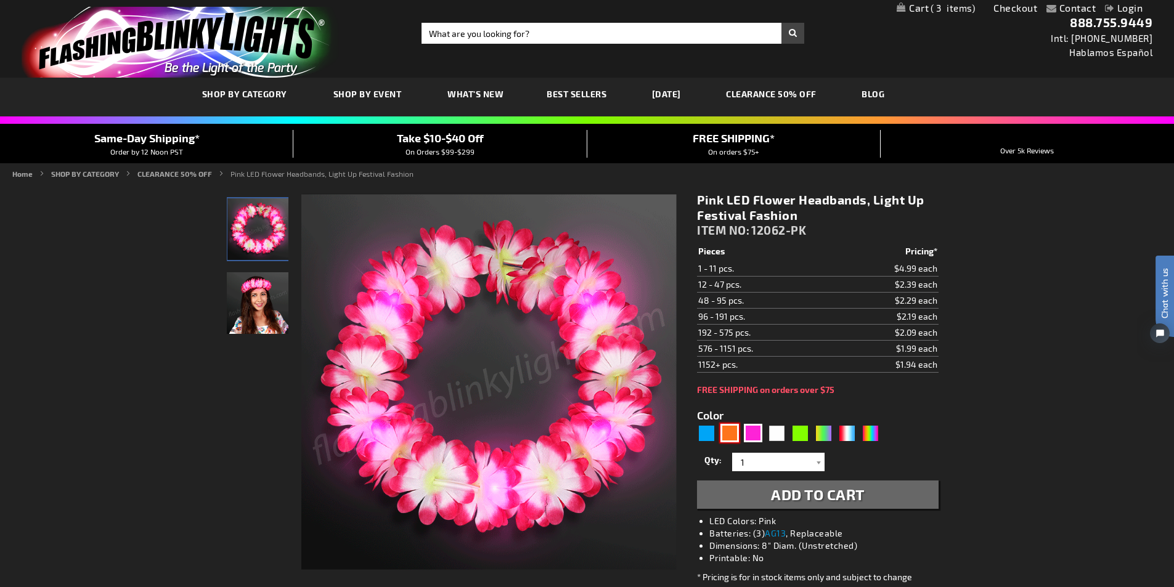
click at [728, 433] on div "Orange" at bounding box center [729, 433] width 18 height 18
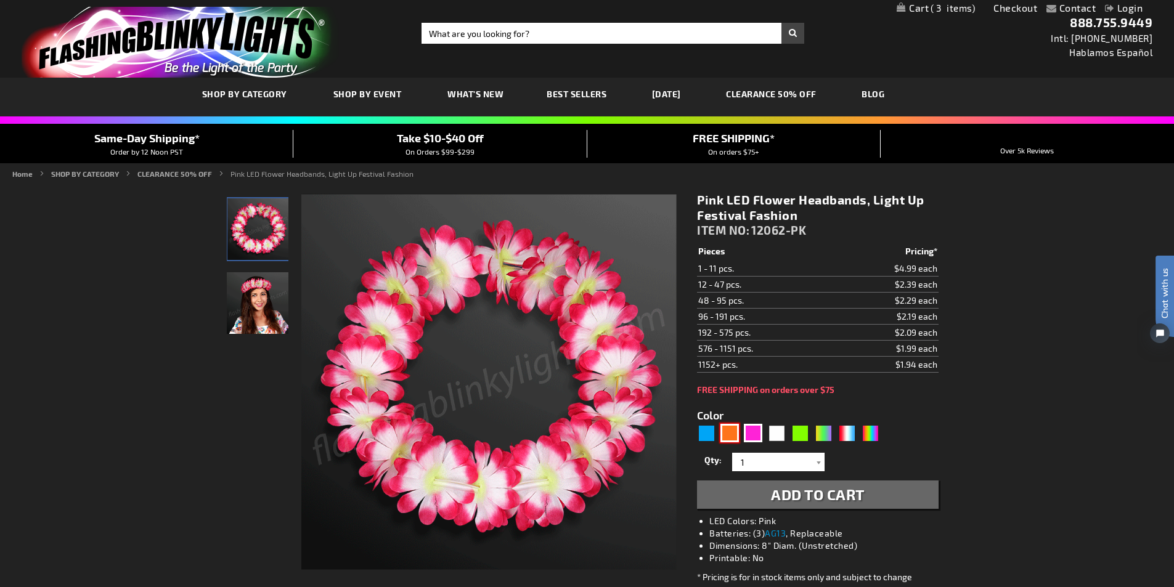
type input "5637"
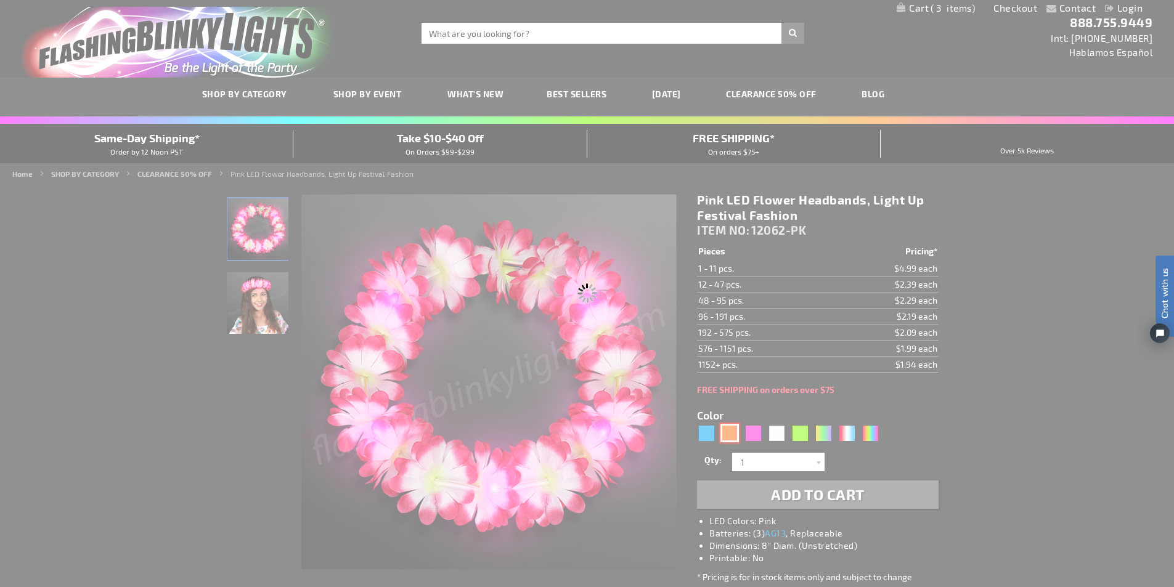
type input "12062-OR"
type input "Customize - Orange Light Up Stretchy Flower Crown - ITEM NO: 12062-OR"
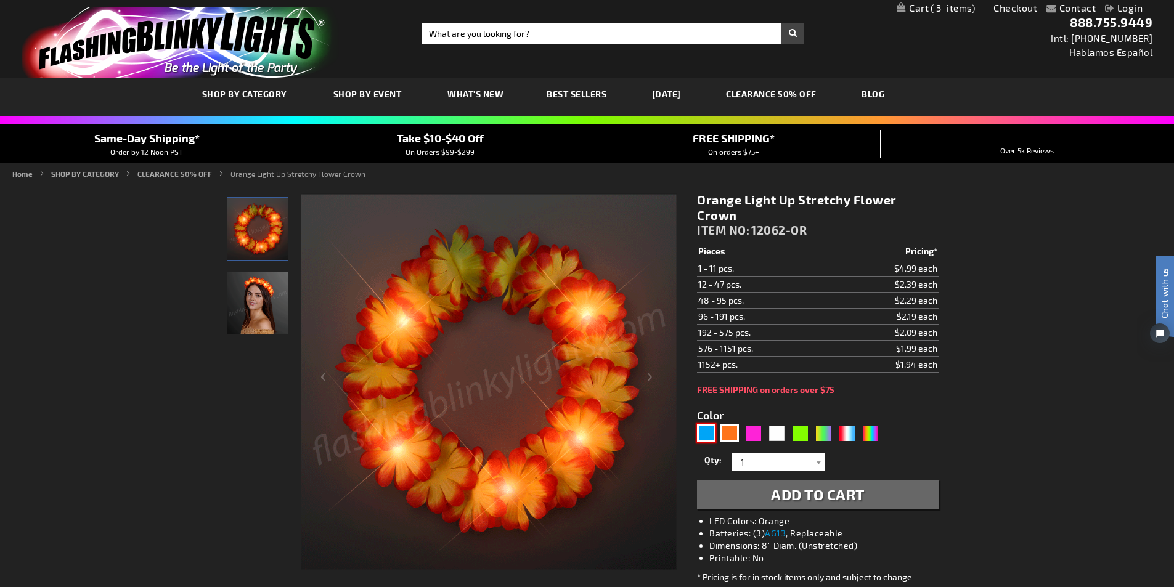
click at [707, 424] on div "Blue" at bounding box center [706, 433] width 18 height 18
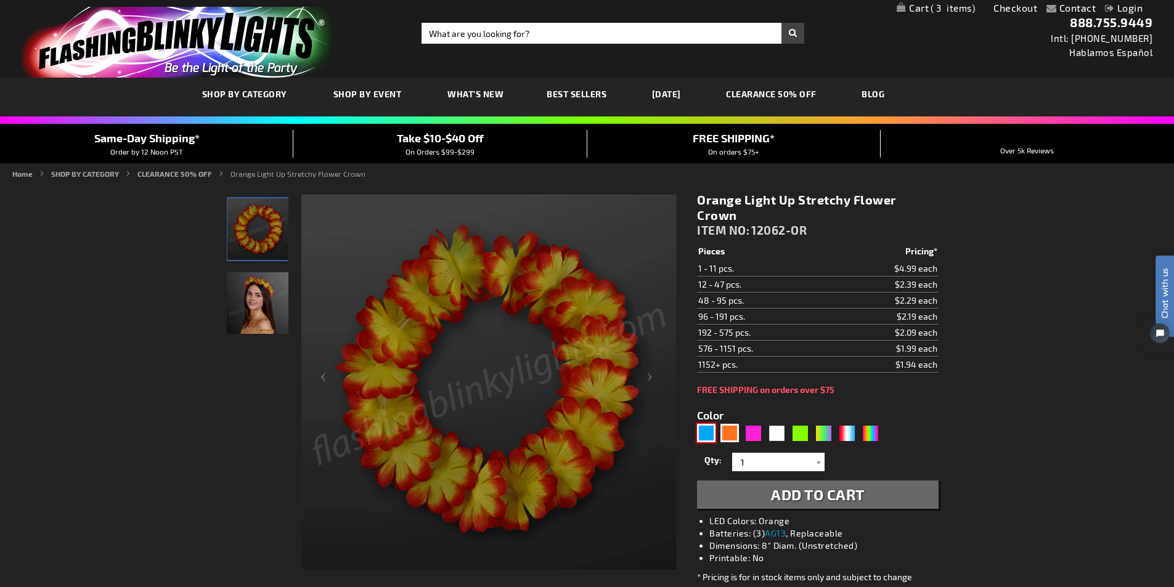
type input "5629"
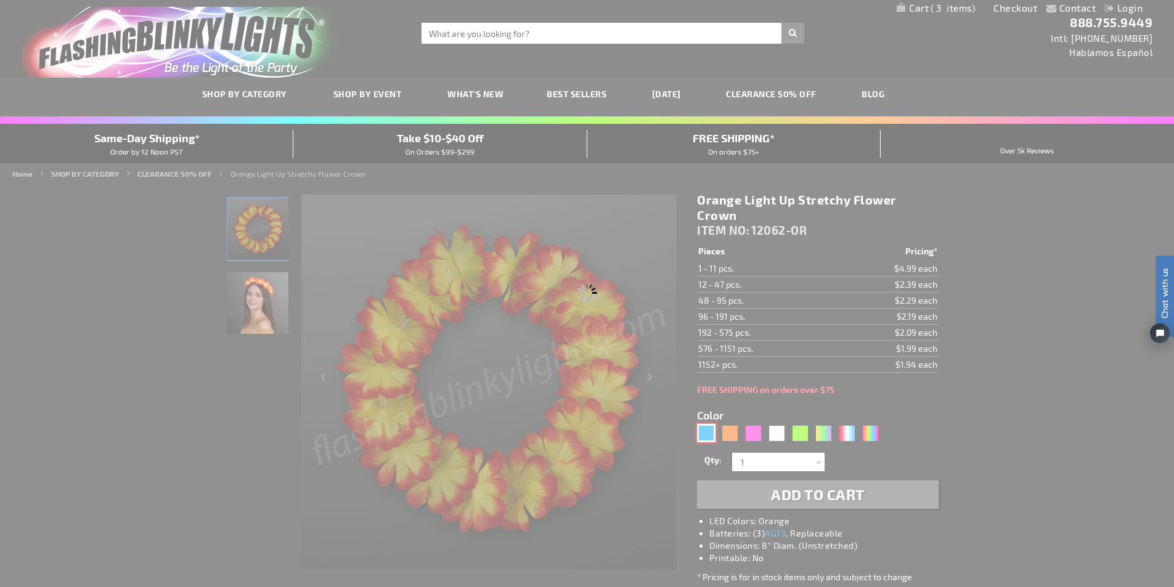
type input "12062-BL"
type input "Customize - Light Blue Flower Festival Crown, LED Stretchy Headband - ITEM NO: …"
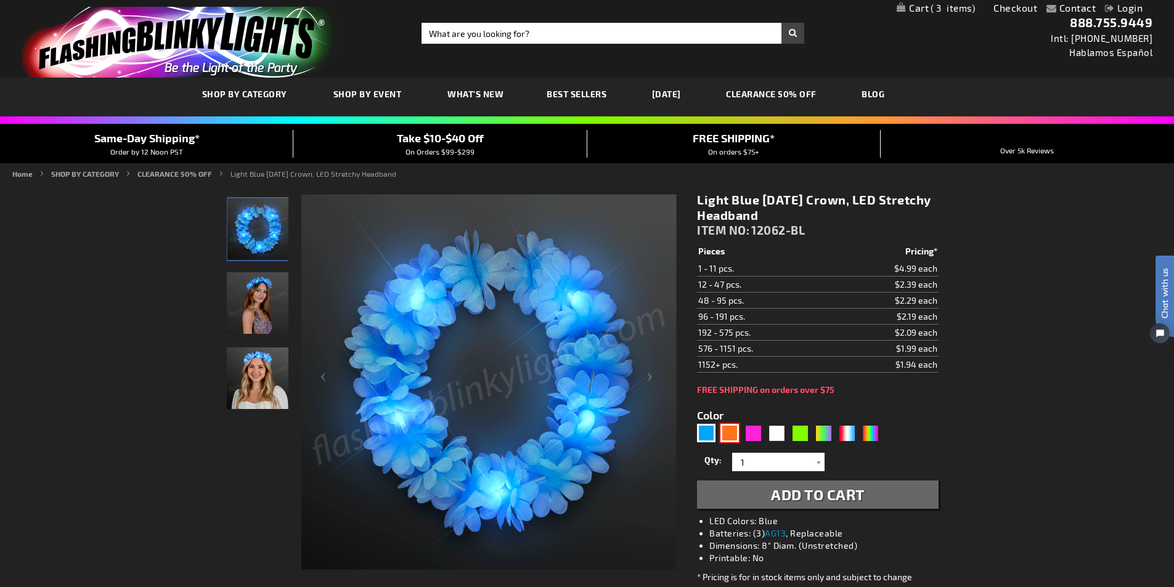
click at [731, 429] on div "Orange" at bounding box center [729, 433] width 18 height 18
type input "5637"
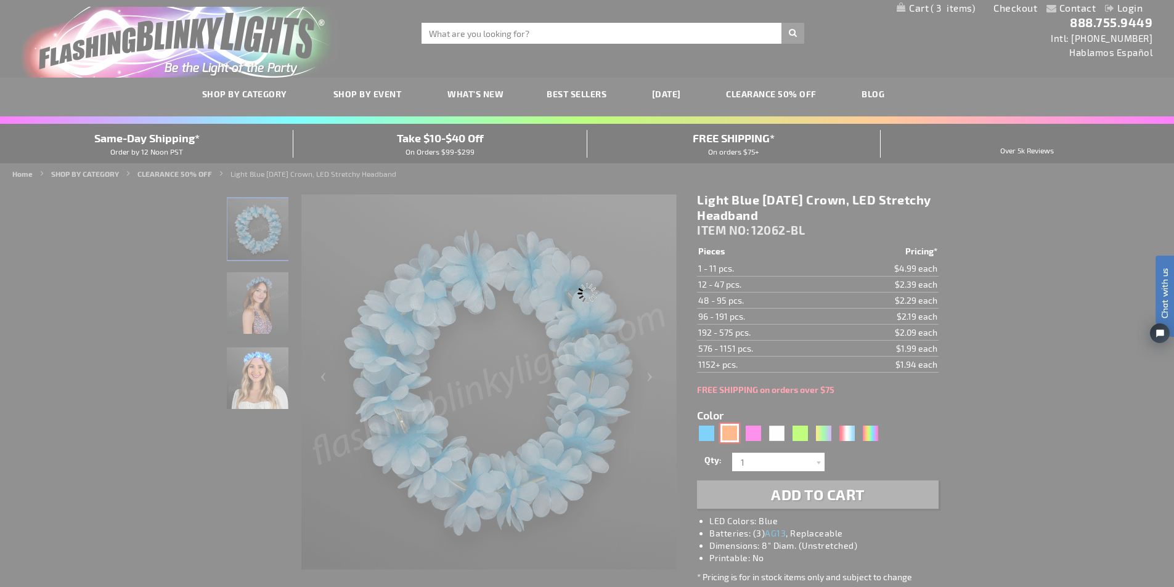
type input "12062-OR"
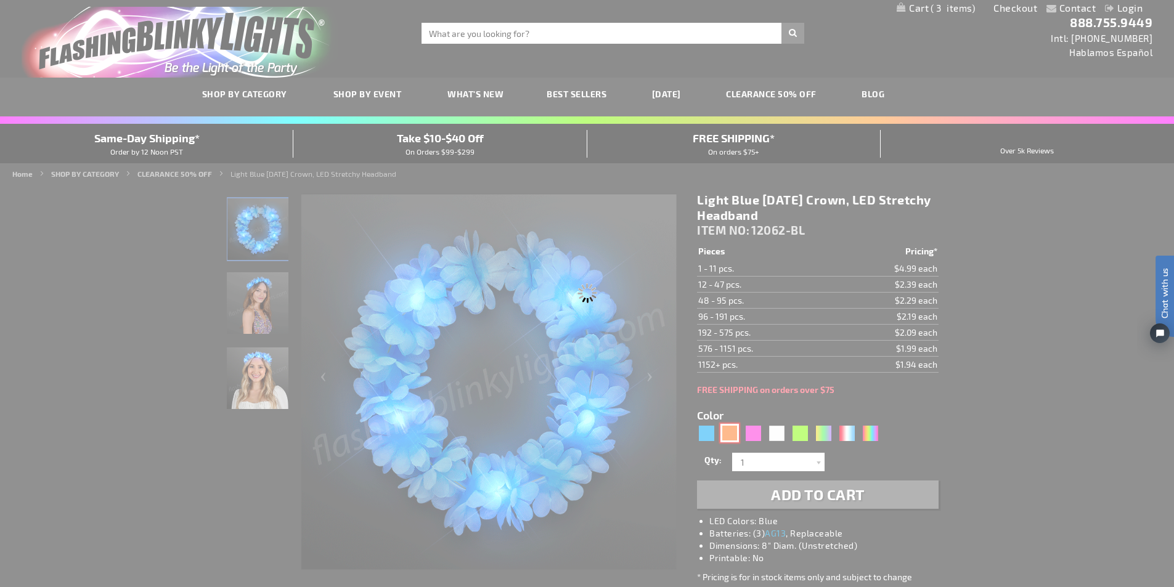
type input "Customize - Orange Light Up Stretchy Flower Crown - ITEM NO: 12062-OR"
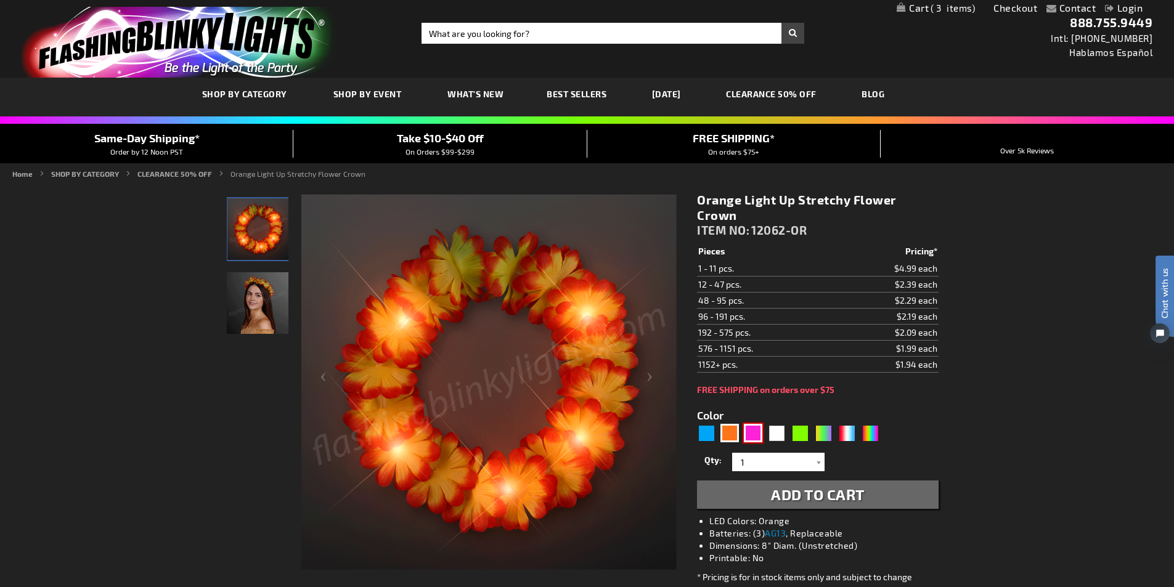
click at [749, 424] on div "Pink" at bounding box center [753, 433] width 18 height 18
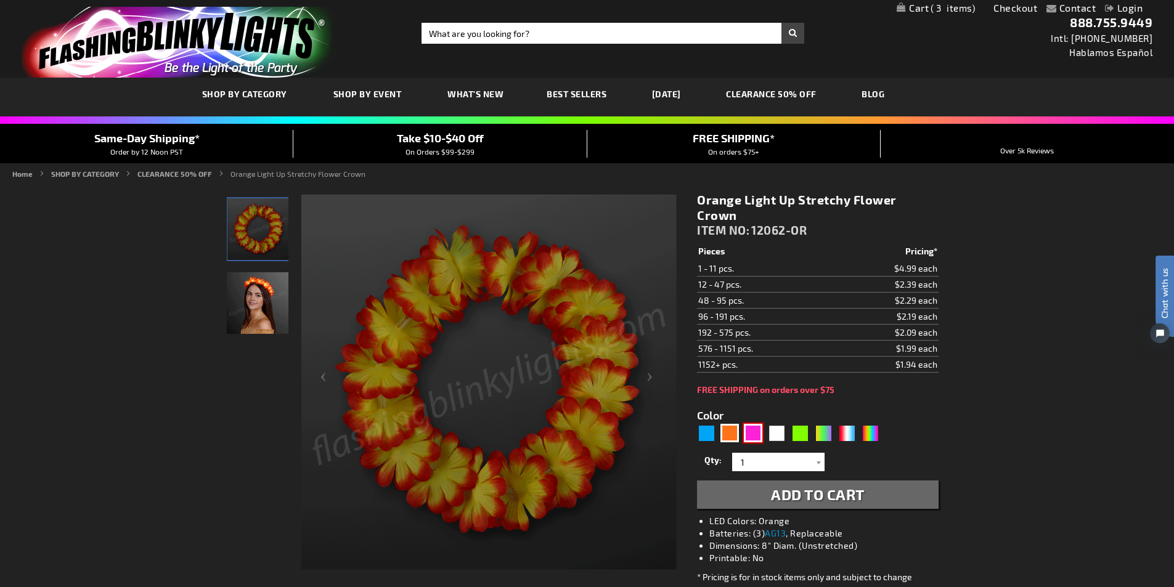
type input "5639"
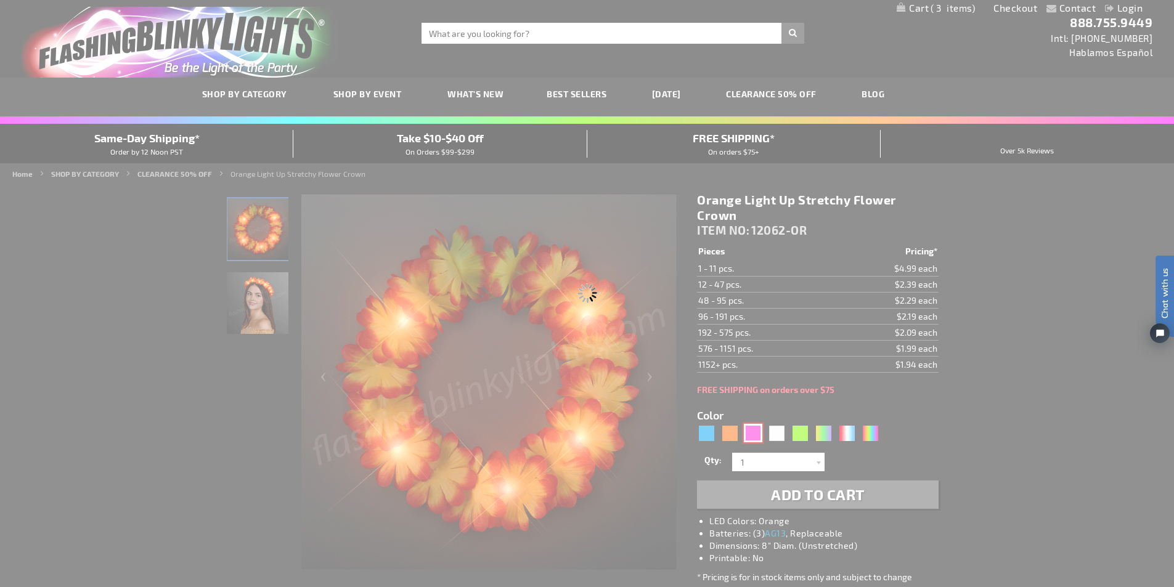
type input "12062-PK"
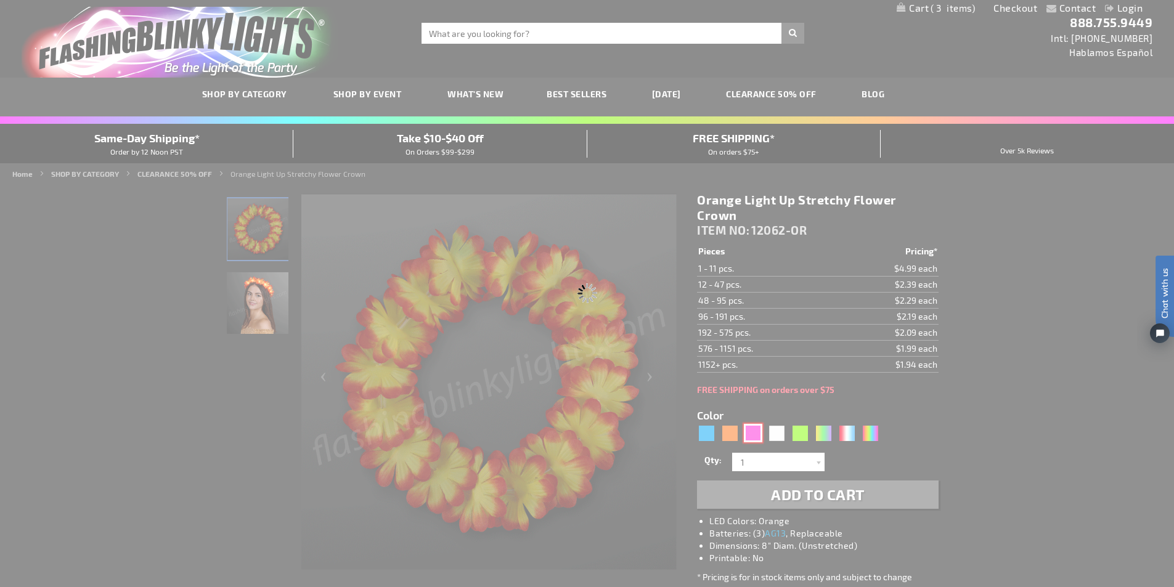
type input "Customize - Pink LED Flower Headbands, Light Up Festival Fashion - ITEM NO: 120…"
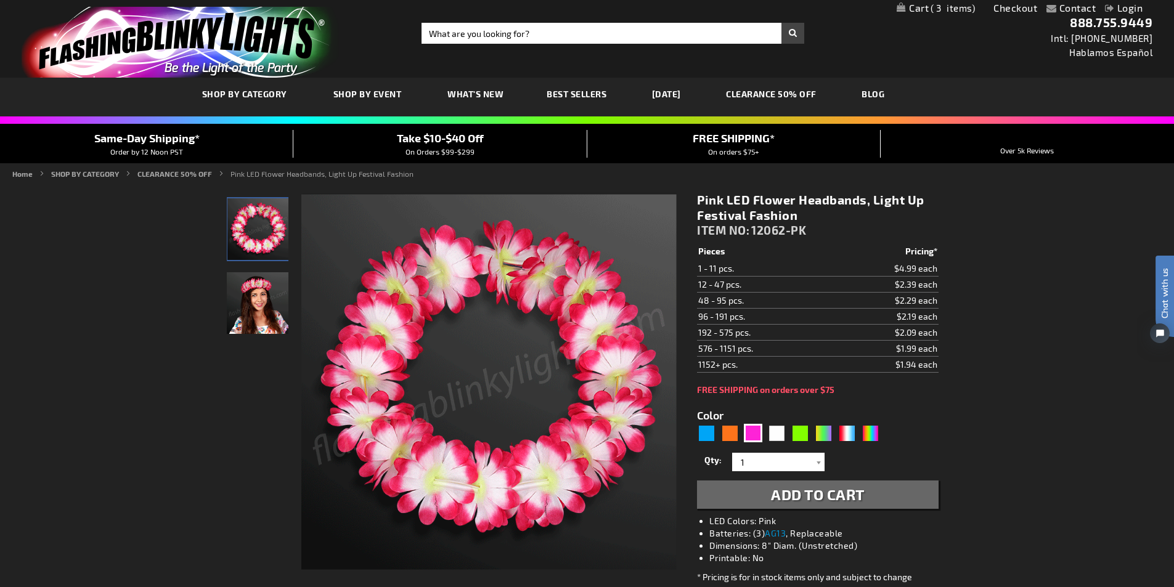
click at [805, 497] on span "Add to Cart" at bounding box center [818, 494] width 94 height 18
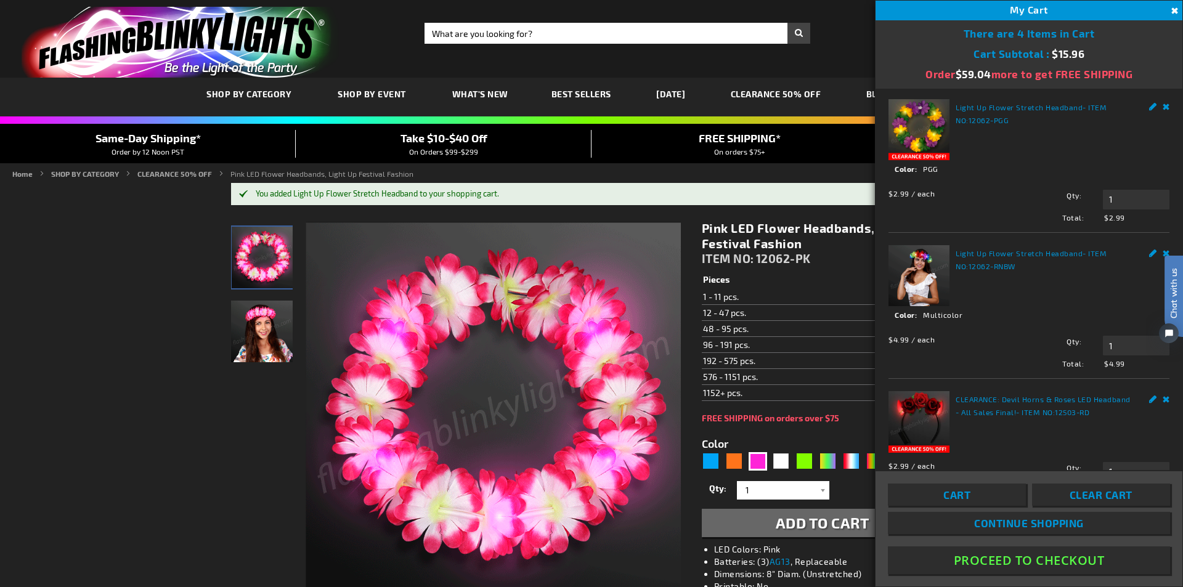
scroll to position [185, 0]
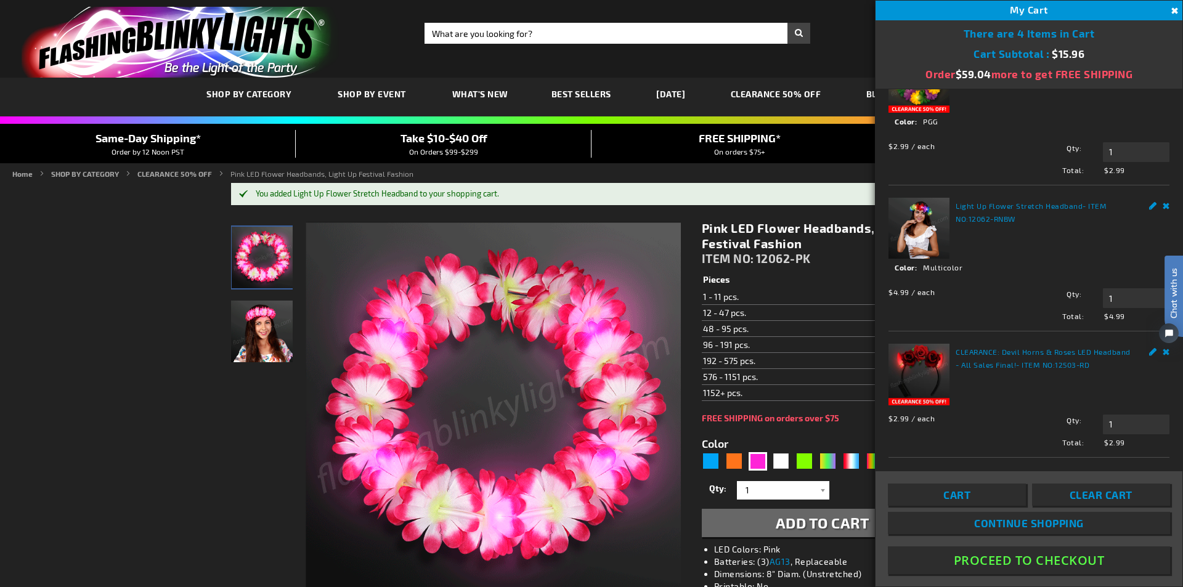
click at [1156, 359] on html "Chat with us" at bounding box center [1164, 293] width 37 height 216
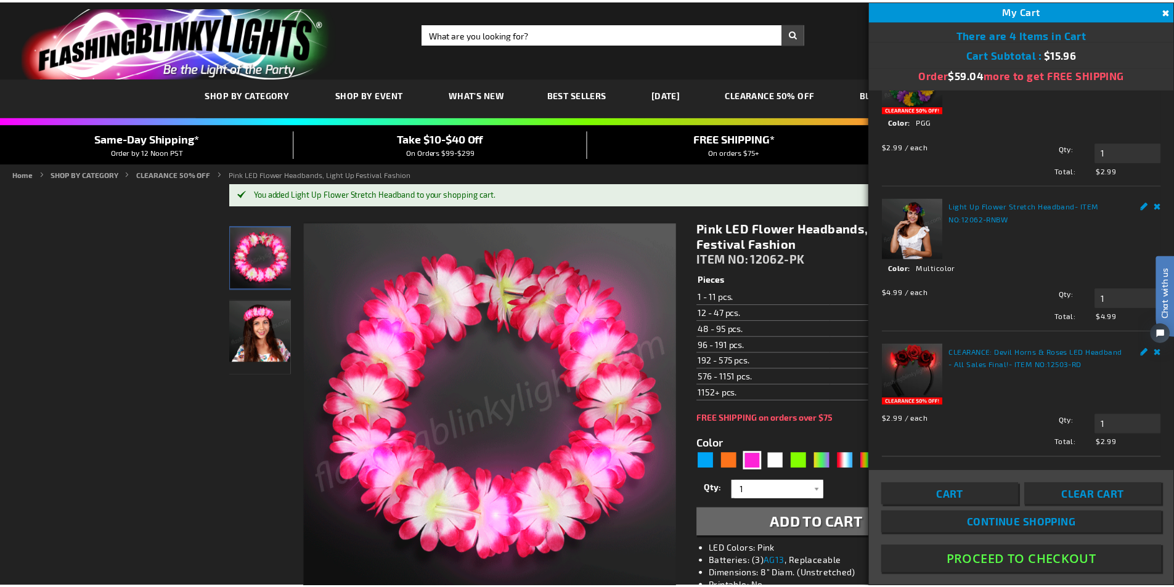
scroll to position [190, 0]
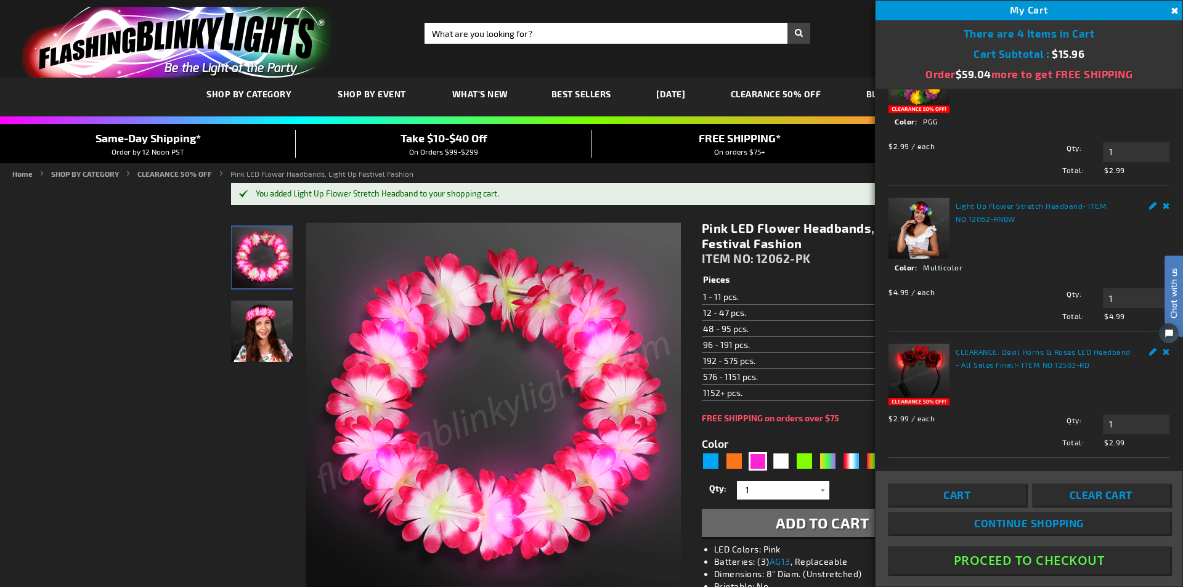
click at [1173, 6] on button "Close" at bounding box center [1173, 11] width 14 height 14
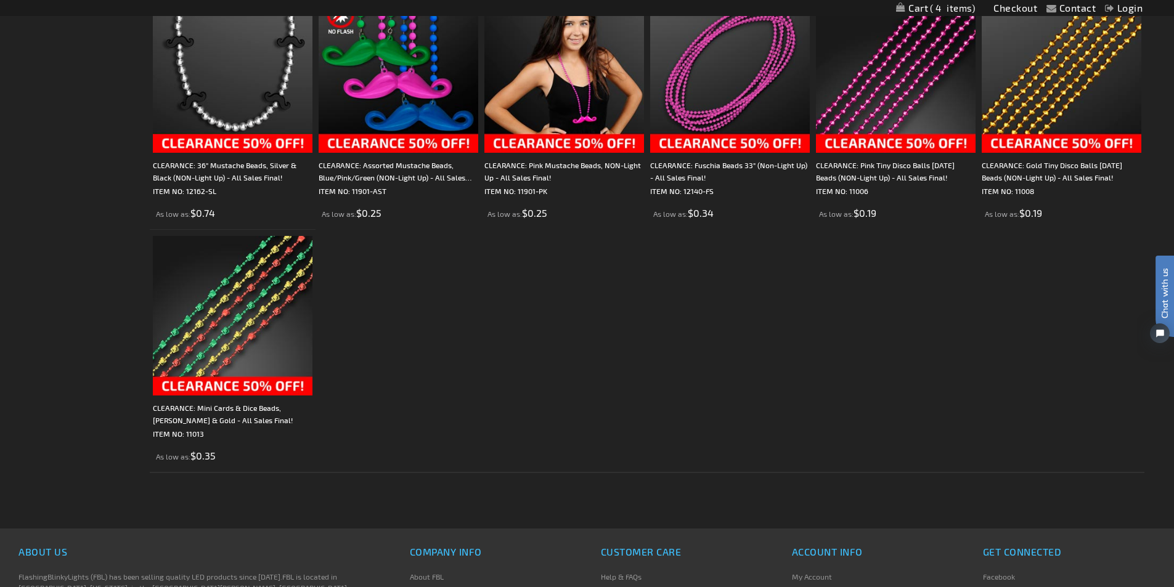
scroll to position [2218, 0]
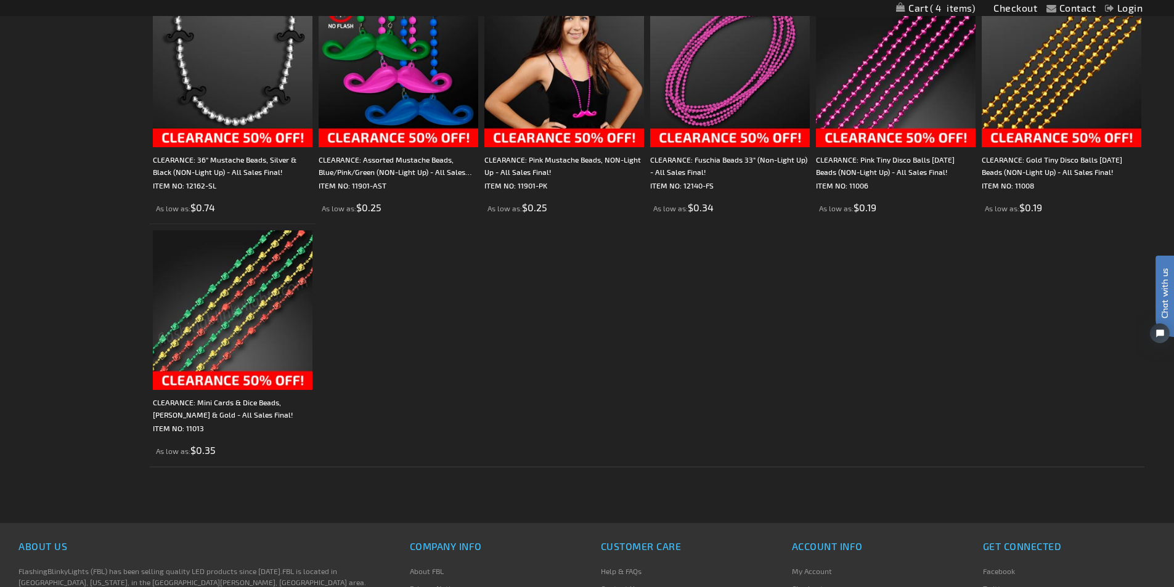
click at [227, 320] on img at bounding box center [233, 310] width 160 height 160
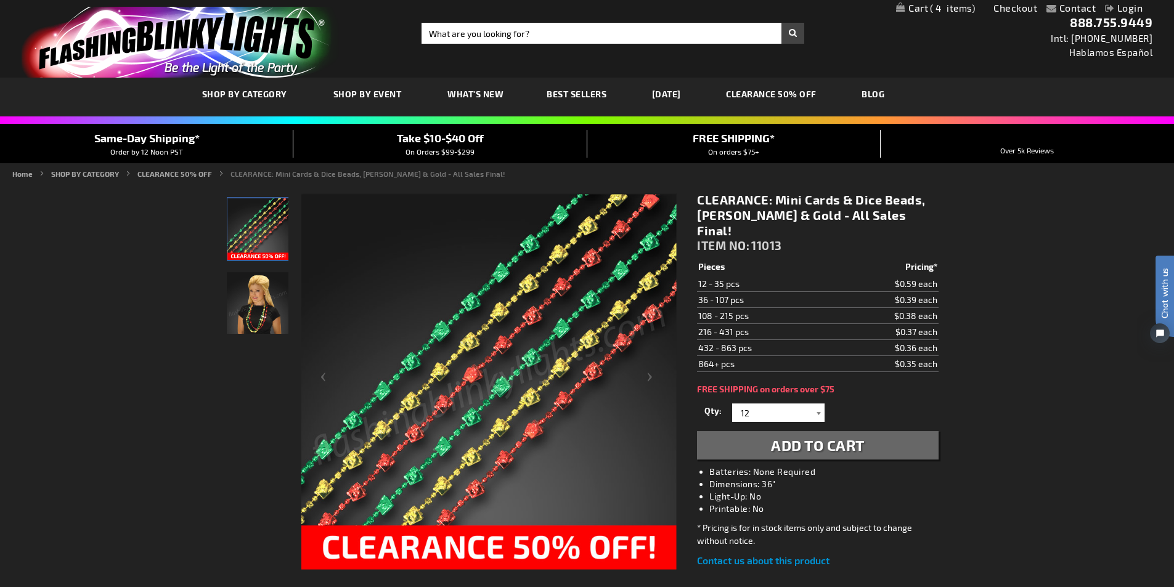
click at [817, 404] on div at bounding box center [818, 413] width 12 height 18
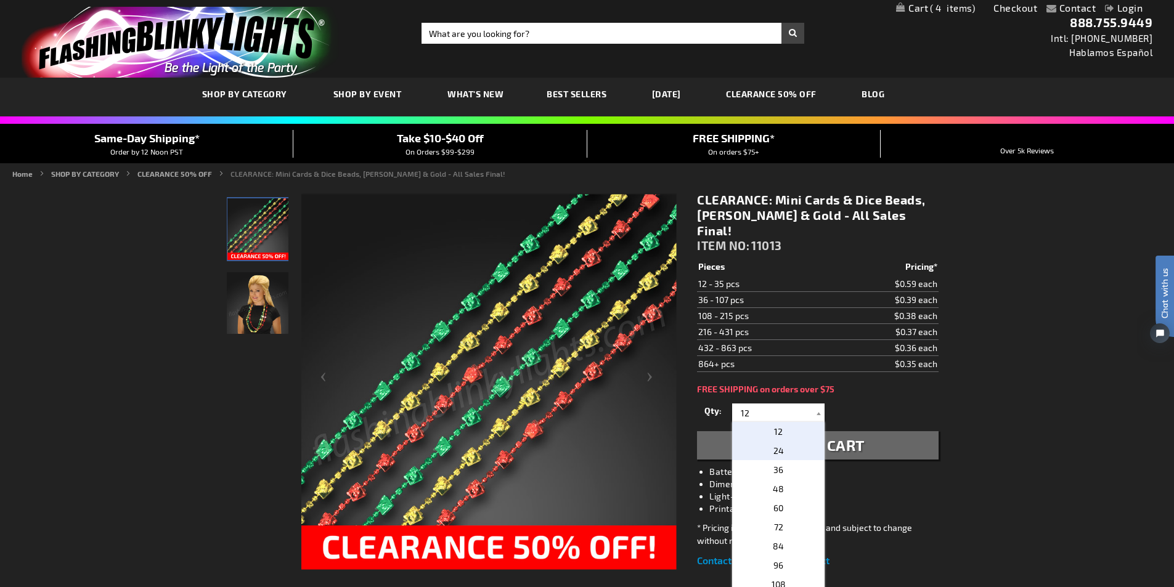
click at [773, 445] on span "24" at bounding box center [778, 450] width 10 height 10
type input "24"
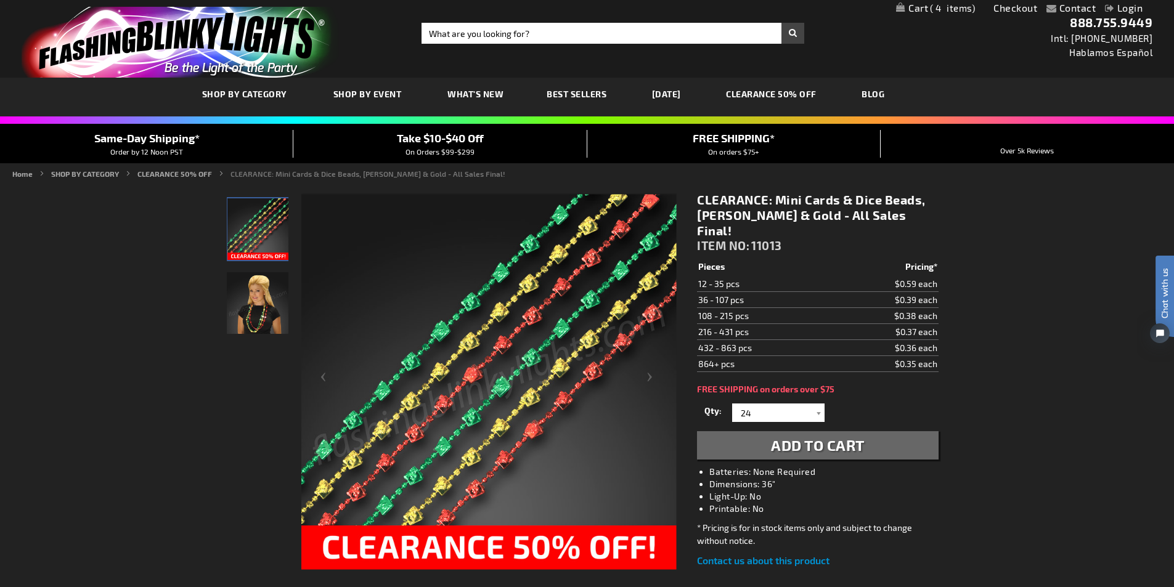
click at [811, 436] on span "Add to Cart" at bounding box center [818, 445] width 94 height 18
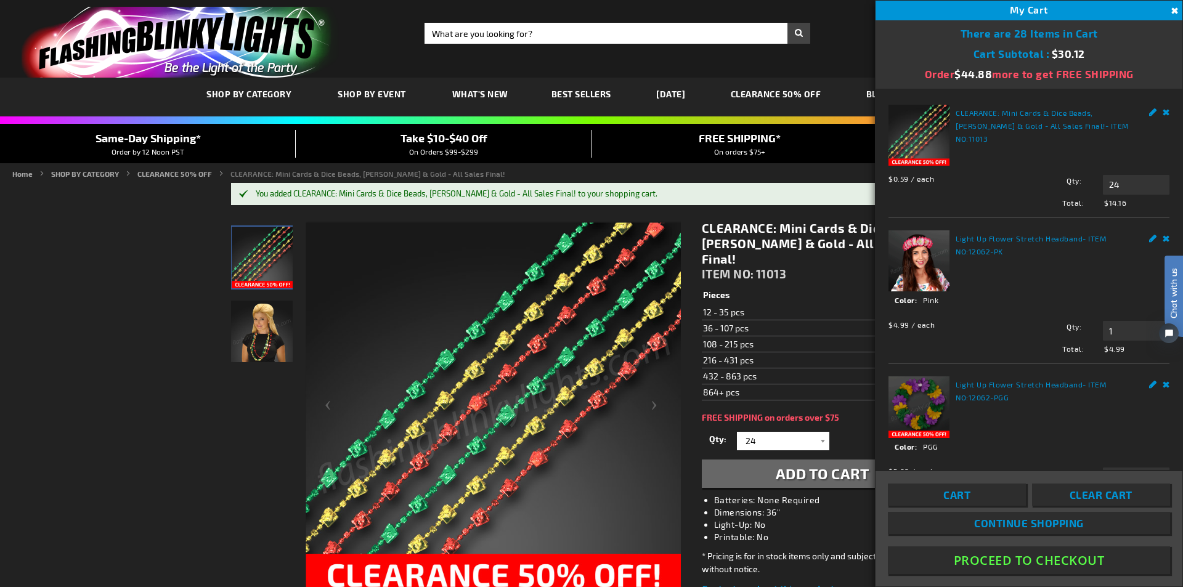
click at [1173, 8] on button "Close" at bounding box center [1173, 11] width 14 height 14
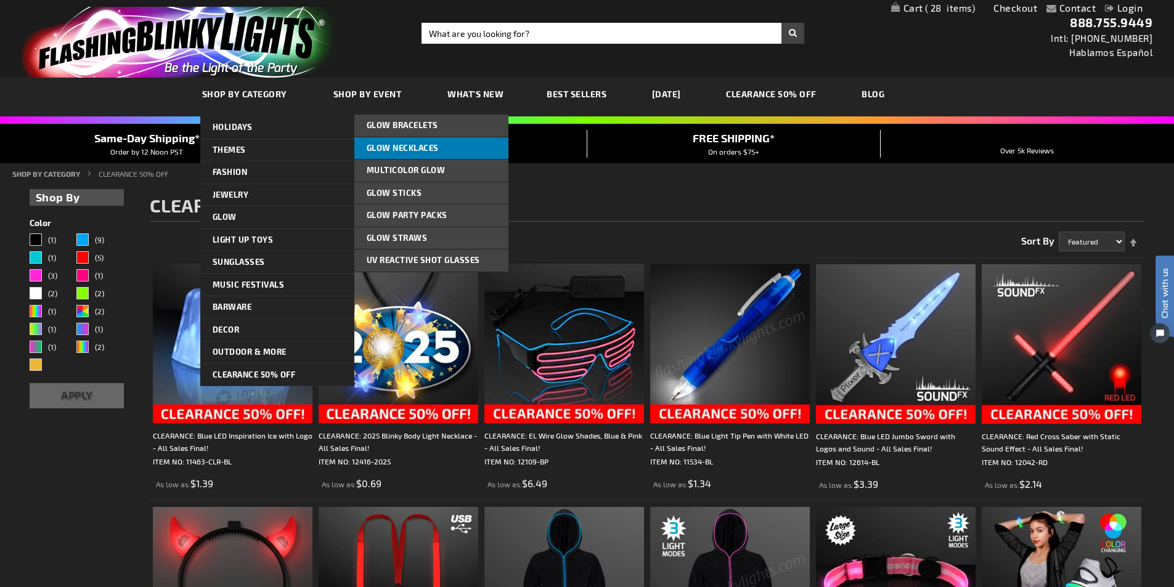
click at [408, 148] on span "Glow Necklaces" at bounding box center [403, 148] width 72 height 10
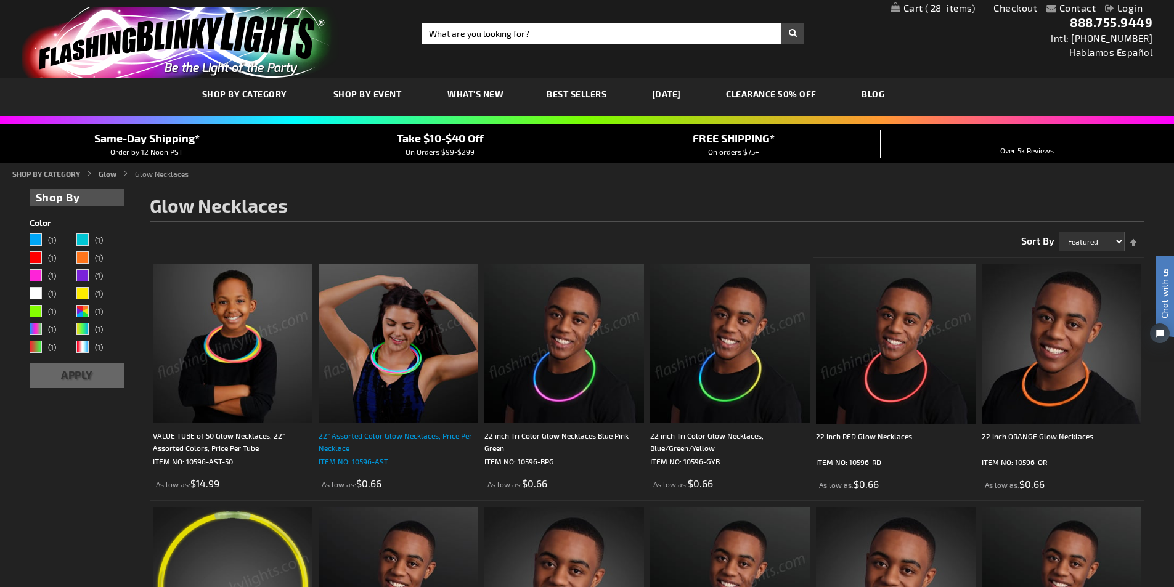
click at [388, 436] on div "22" Assorted Color Glow Necklaces, Price Per Necklace" at bounding box center [398, 441] width 160 height 25
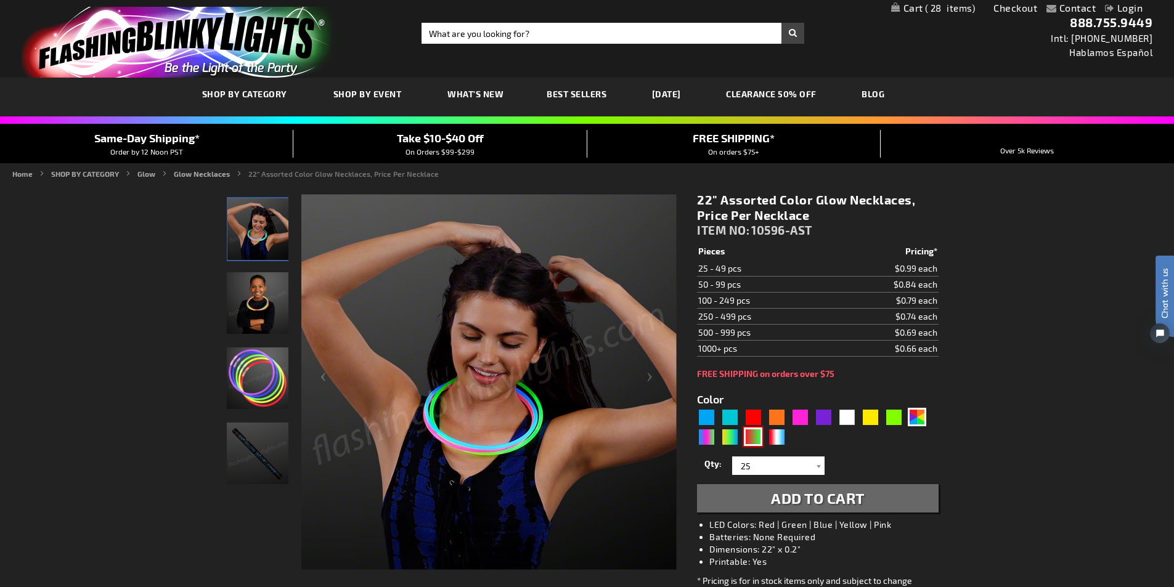
click at [757, 439] on div "RNG" at bounding box center [753, 437] width 18 height 18
type input "5642"
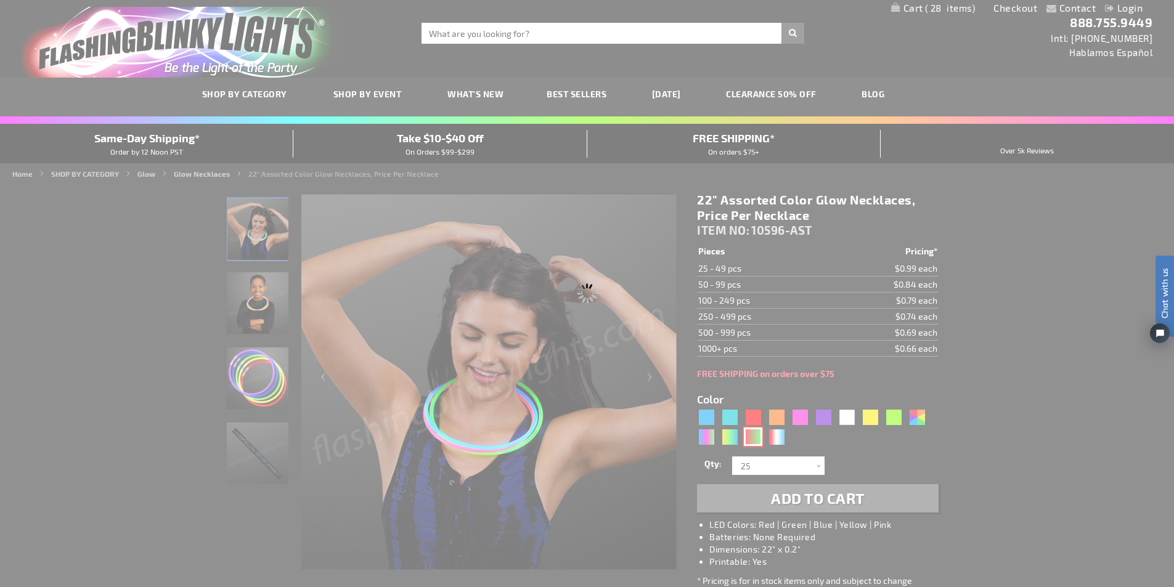
type input "10596-GNR"
type input "Customize - 22 inch Christmas Glow Necklaces, Dual-Color Red &amp; Green - ITEM…"
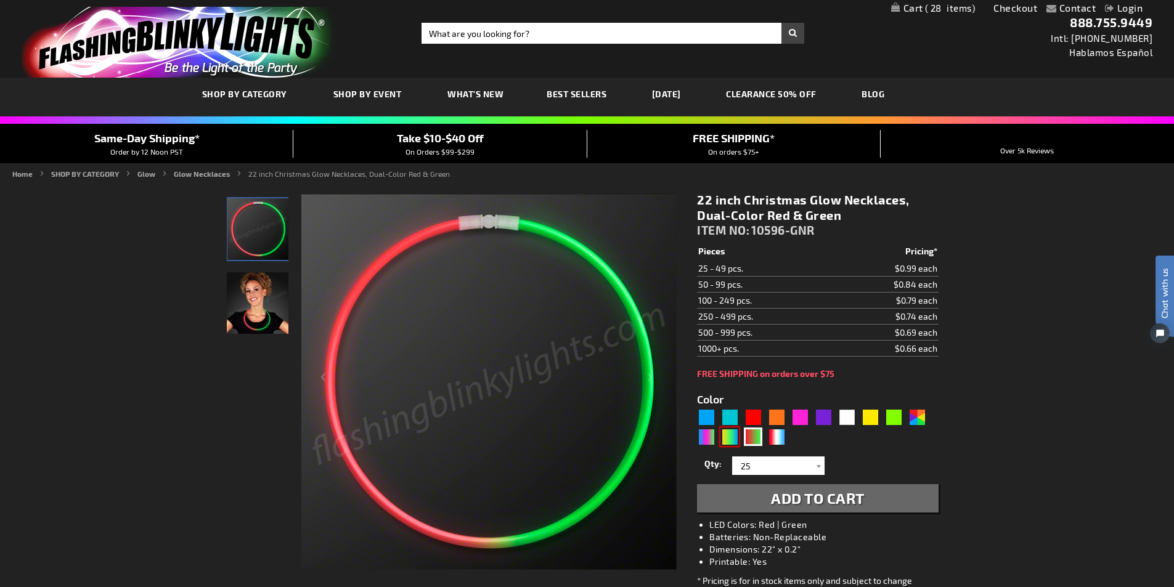
click at [729, 439] on div "GYB" at bounding box center [729, 437] width 18 height 18
type input "5634"
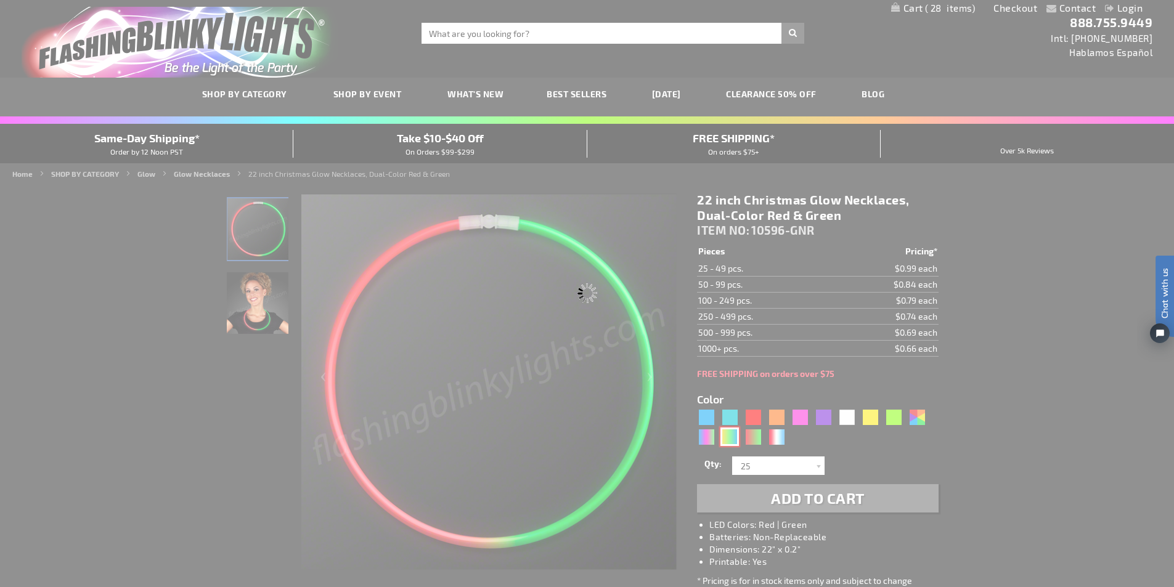
type input "10596-GYB"
type input "Customize - 22 inch Tri Color Glow Necklaces, Blue/Green/Yellow - ITEM NO: 1059…"
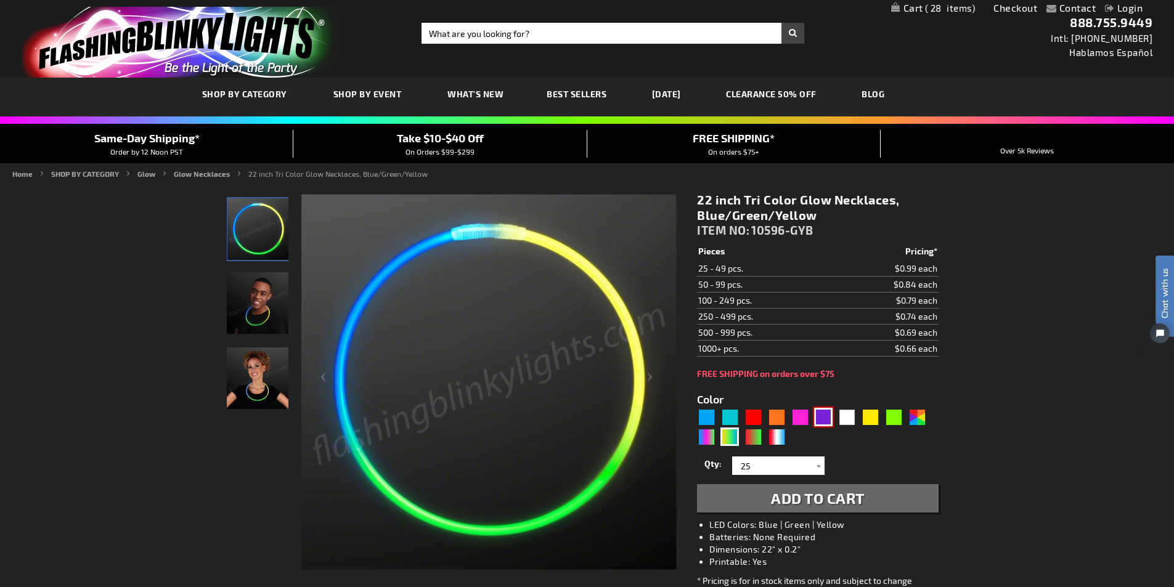
click at [818, 415] on div "Purple" at bounding box center [823, 417] width 18 height 18
type input "5640"
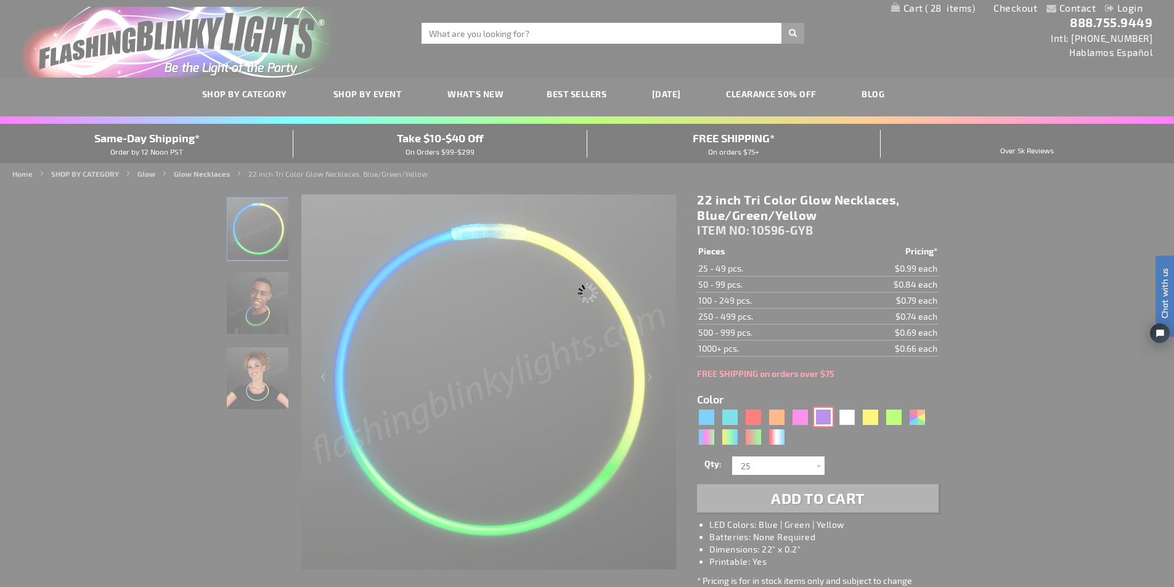
type input "10596-PR"
type input "Customize - 22 inch PURPLE Glow Necklaces - ITEM NO: 10596-PR"
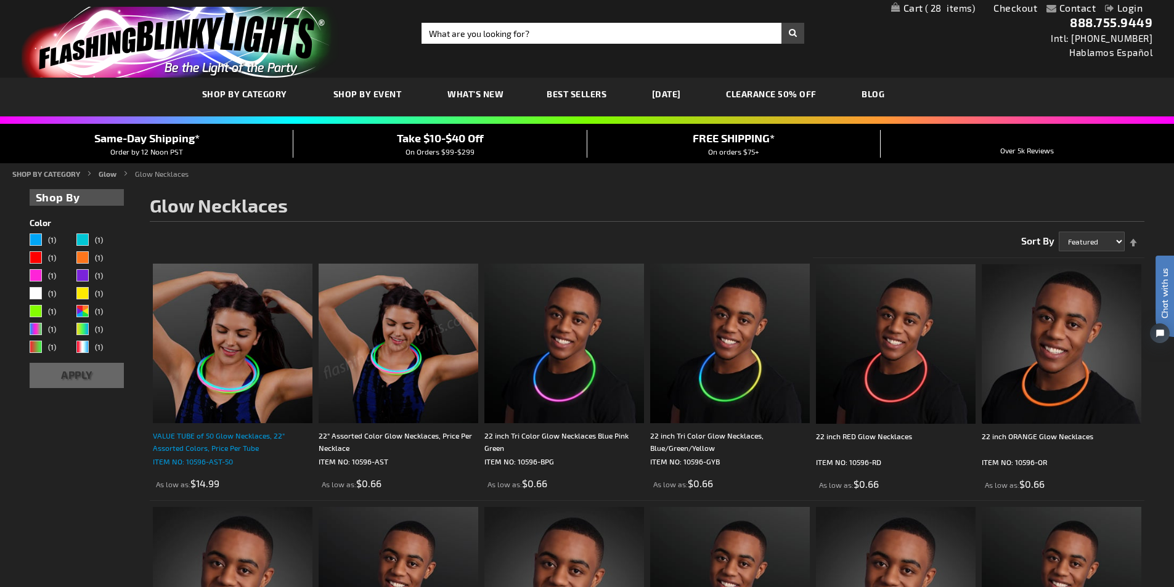
click at [205, 439] on div "VALUE TUBE of 50 Glow Necklaces, 22" Assorted Colors, Price Per Tube" at bounding box center [233, 441] width 160 height 25
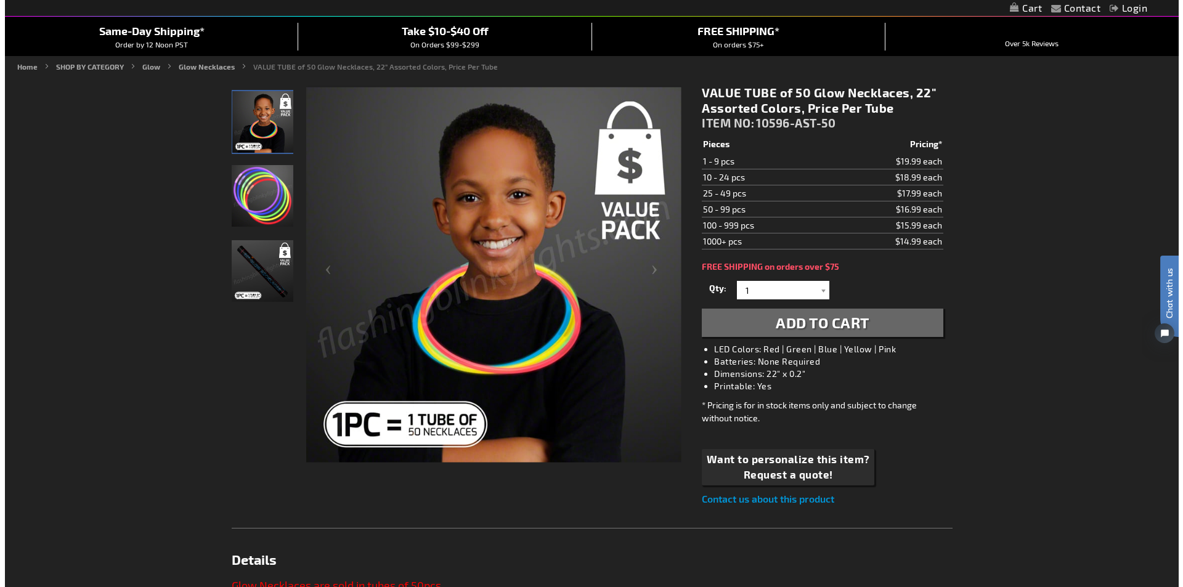
scroll to position [123, 0]
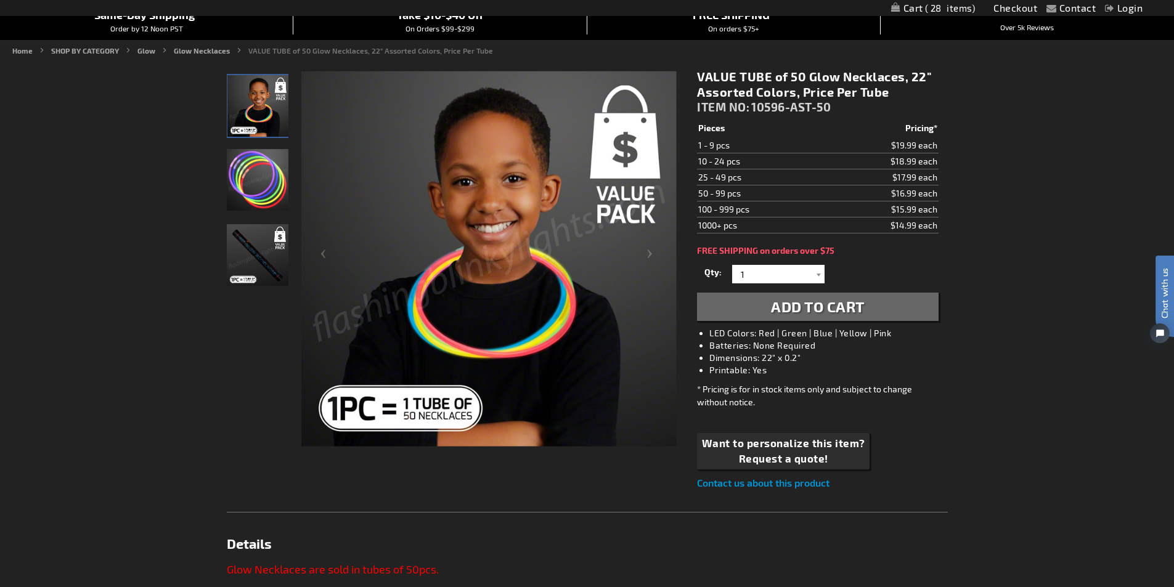
click at [817, 307] on span "Add to Cart" at bounding box center [818, 307] width 94 height 18
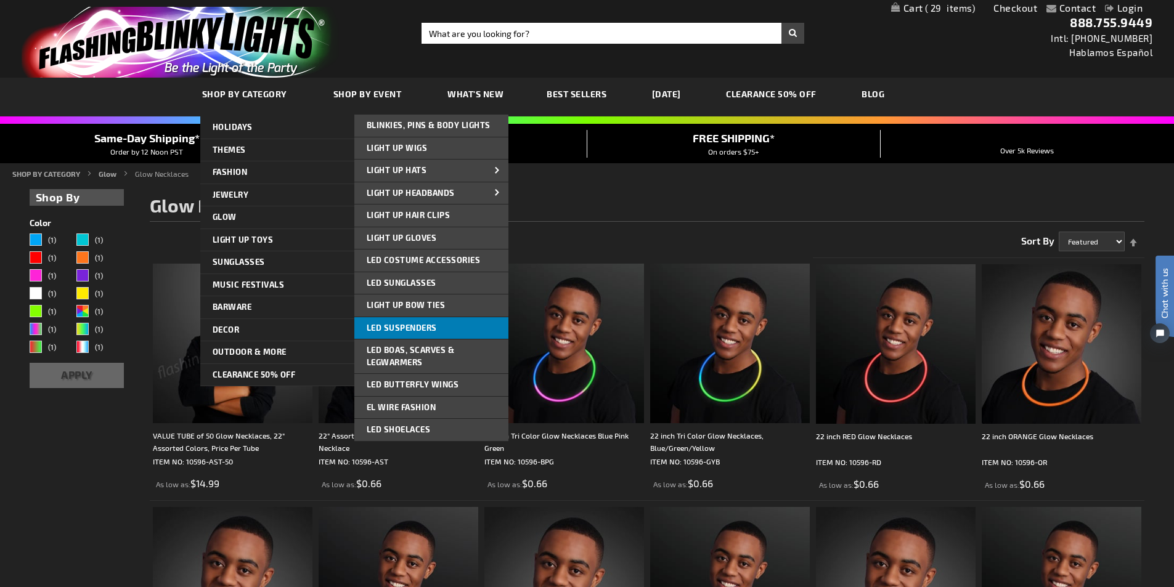
click at [416, 325] on span "LED Suspenders" at bounding box center [402, 328] width 70 height 10
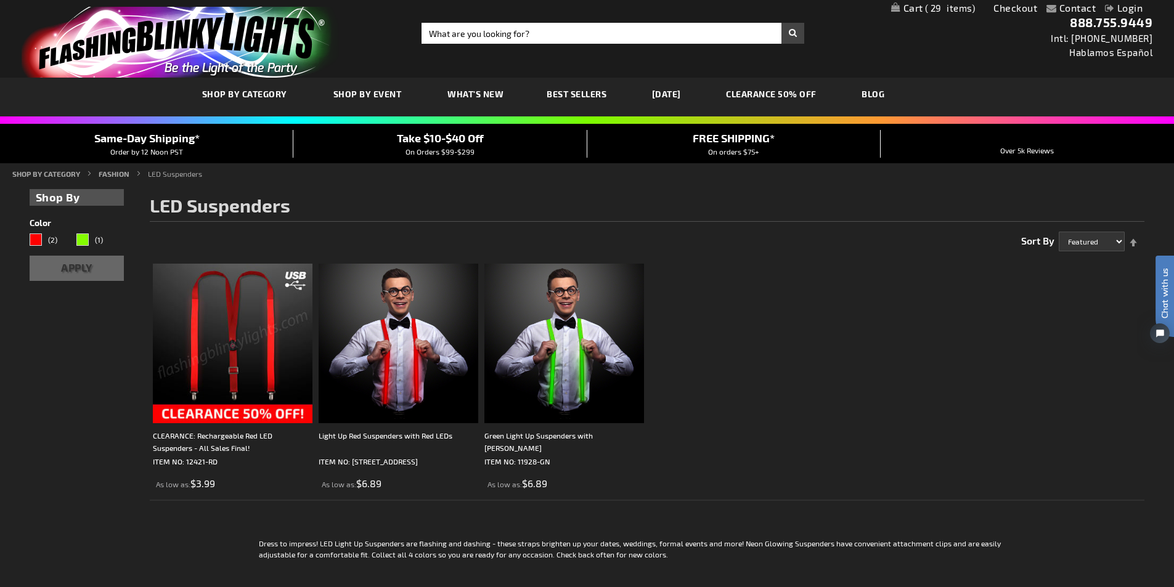
click at [217, 393] on img at bounding box center [233, 344] width 160 height 160
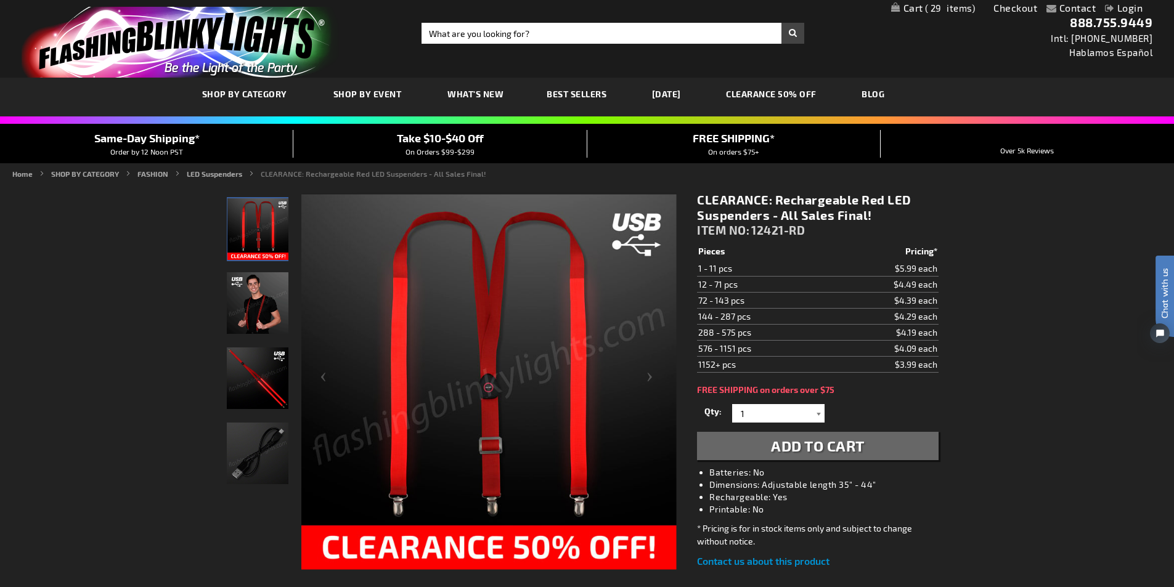
click at [817, 413] on div at bounding box center [818, 413] width 12 height 18
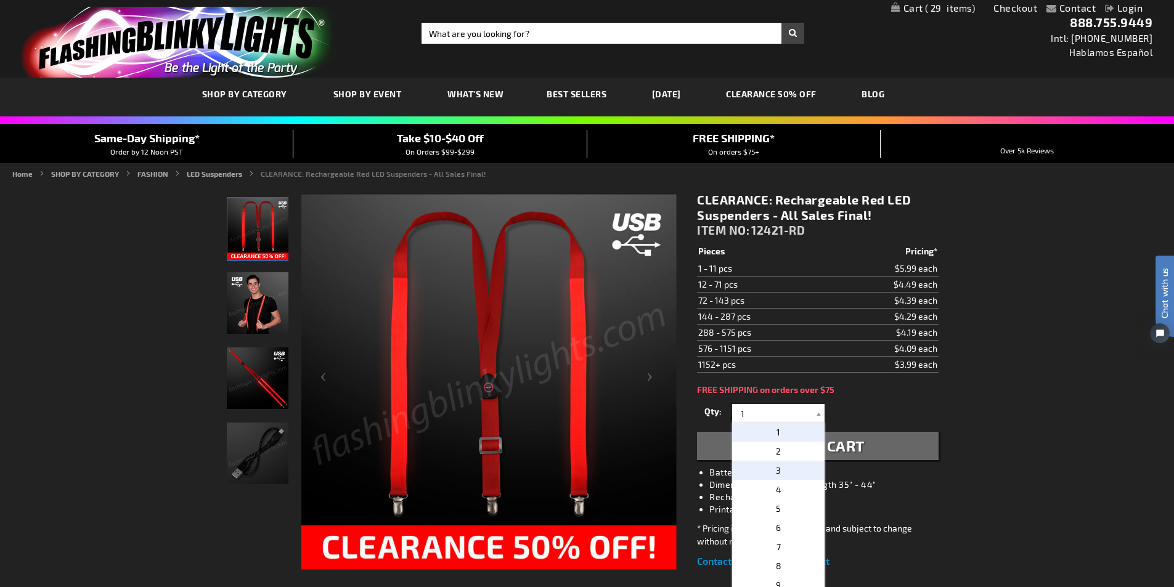
click at [776, 472] on span "3" at bounding box center [778, 470] width 5 height 10
type input "3"
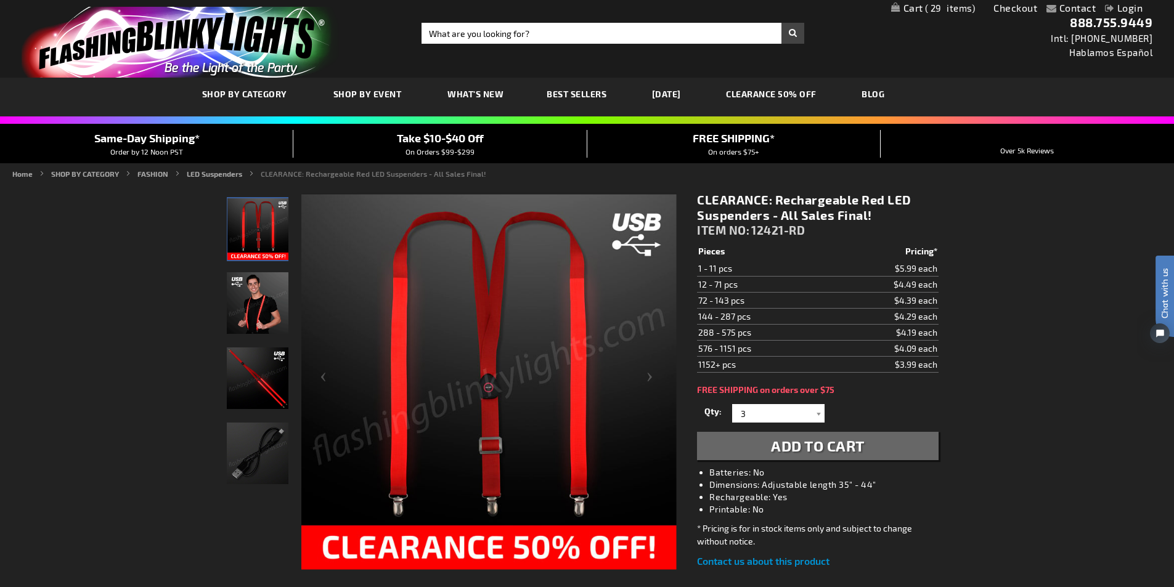
click at [789, 451] on span "Add to Cart" at bounding box center [818, 446] width 94 height 18
